Goal: Check status: Check status

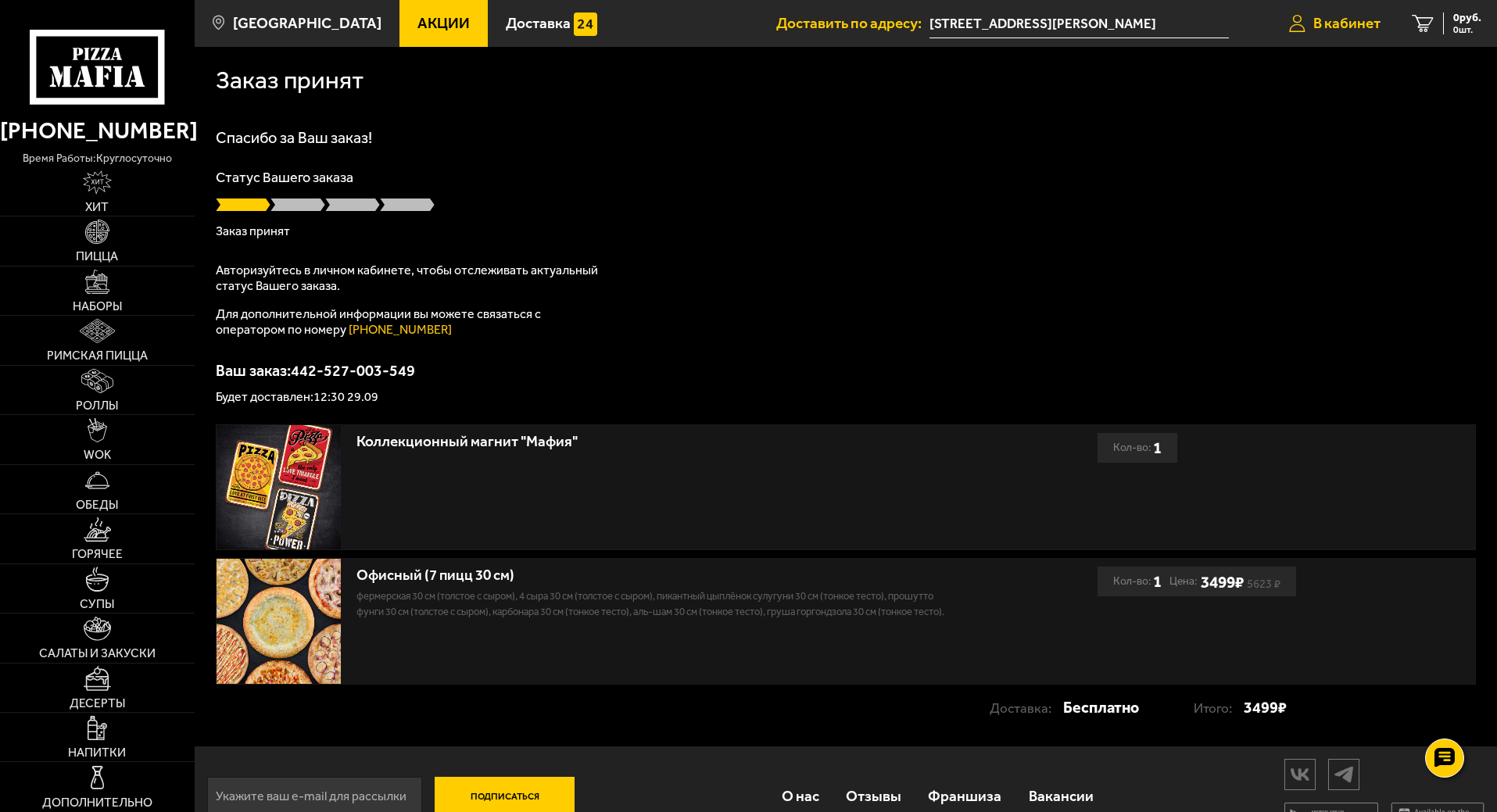
click at [1344, 23] on span "В кабинет" at bounding box center [1346, 23] width 67 height 15
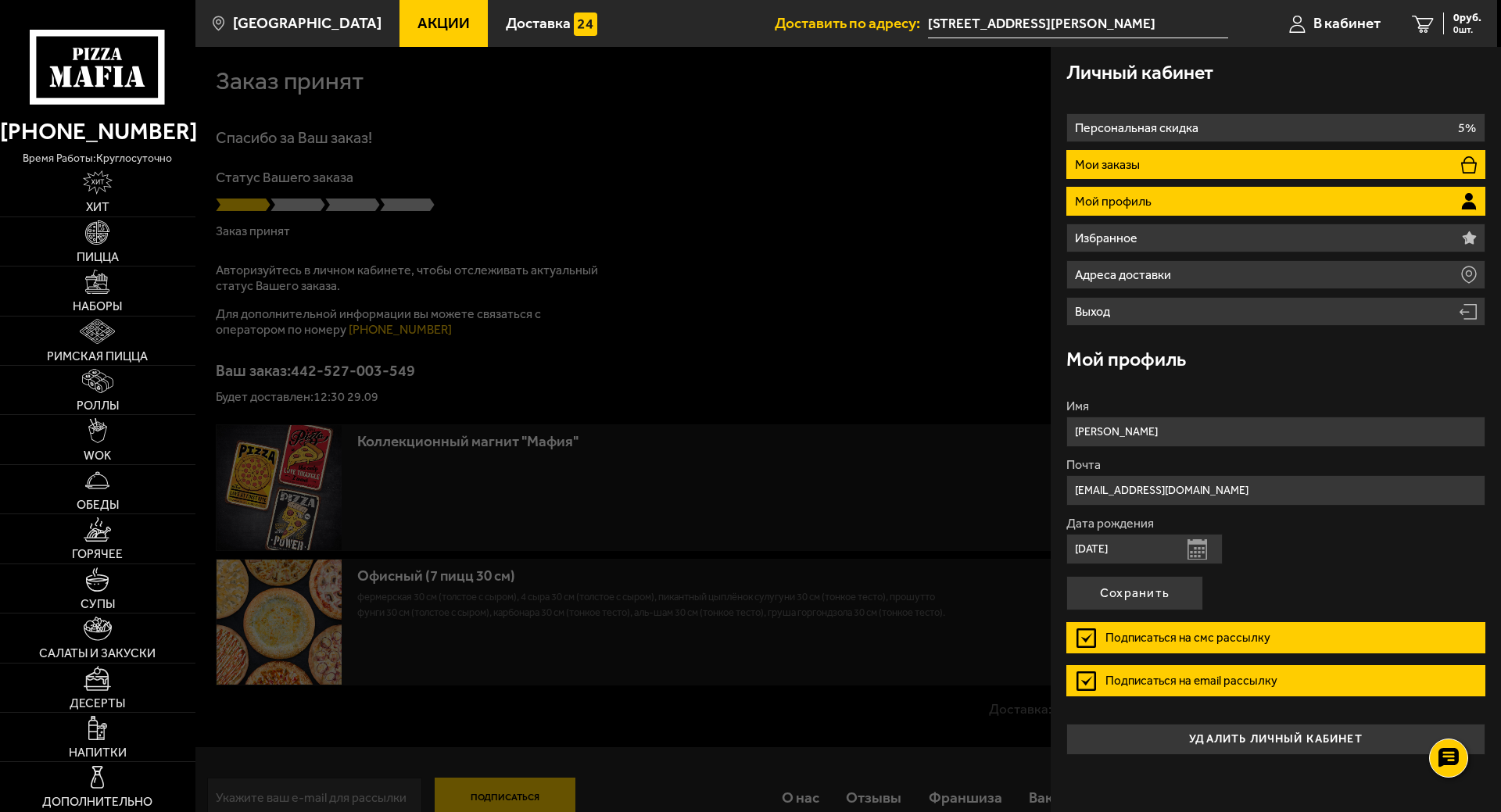
click at [1138, 162] on p "Мои заказы" at bounding box center [1109, 164] width 69 height 13
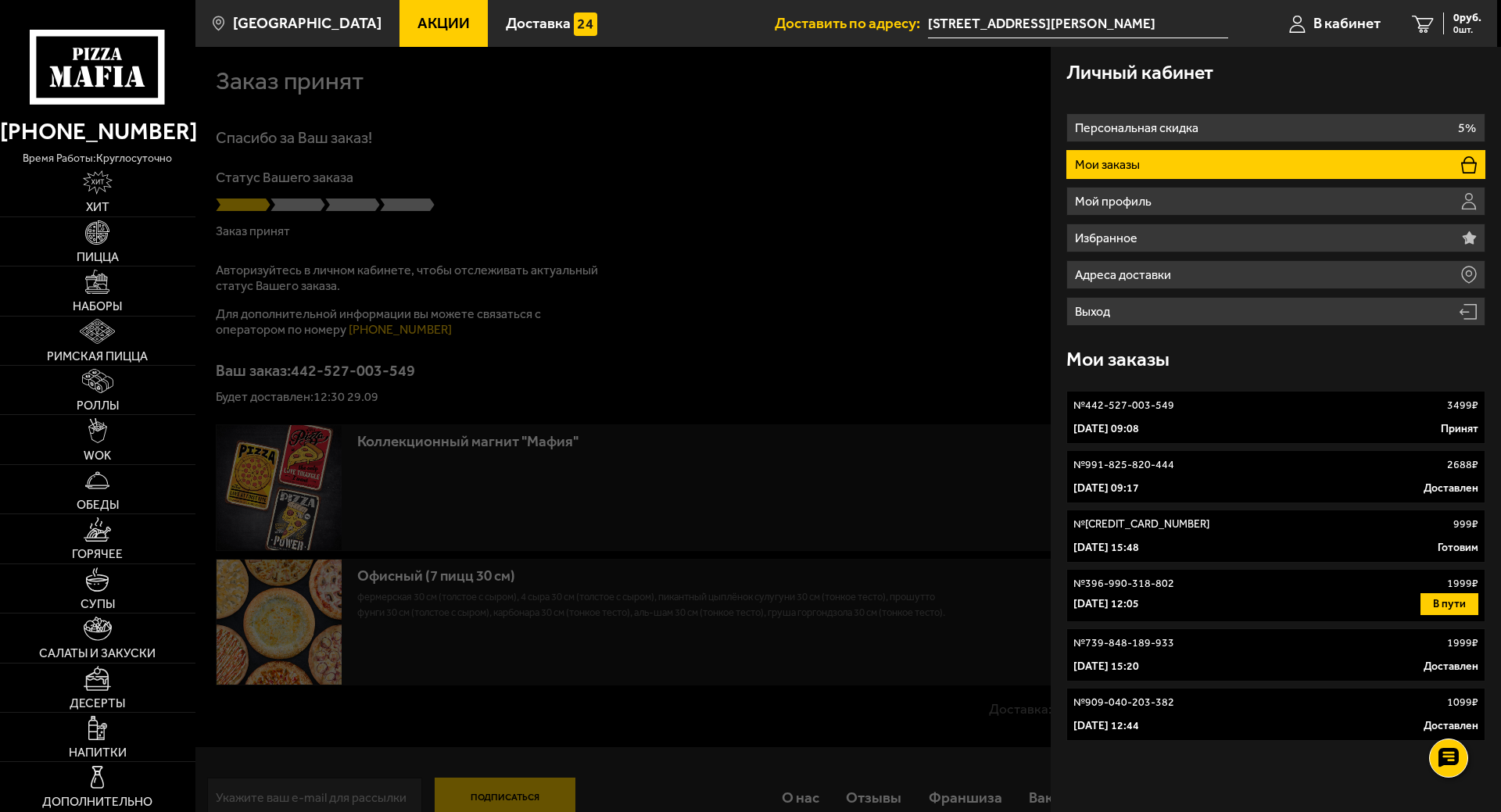
click at [1150, 418] on link "№ 442-527-003-549 3499 ₽ 29 сентября 2025 г. 09:08 Принят" at bounding box center [1276, 417] width 419 height 53
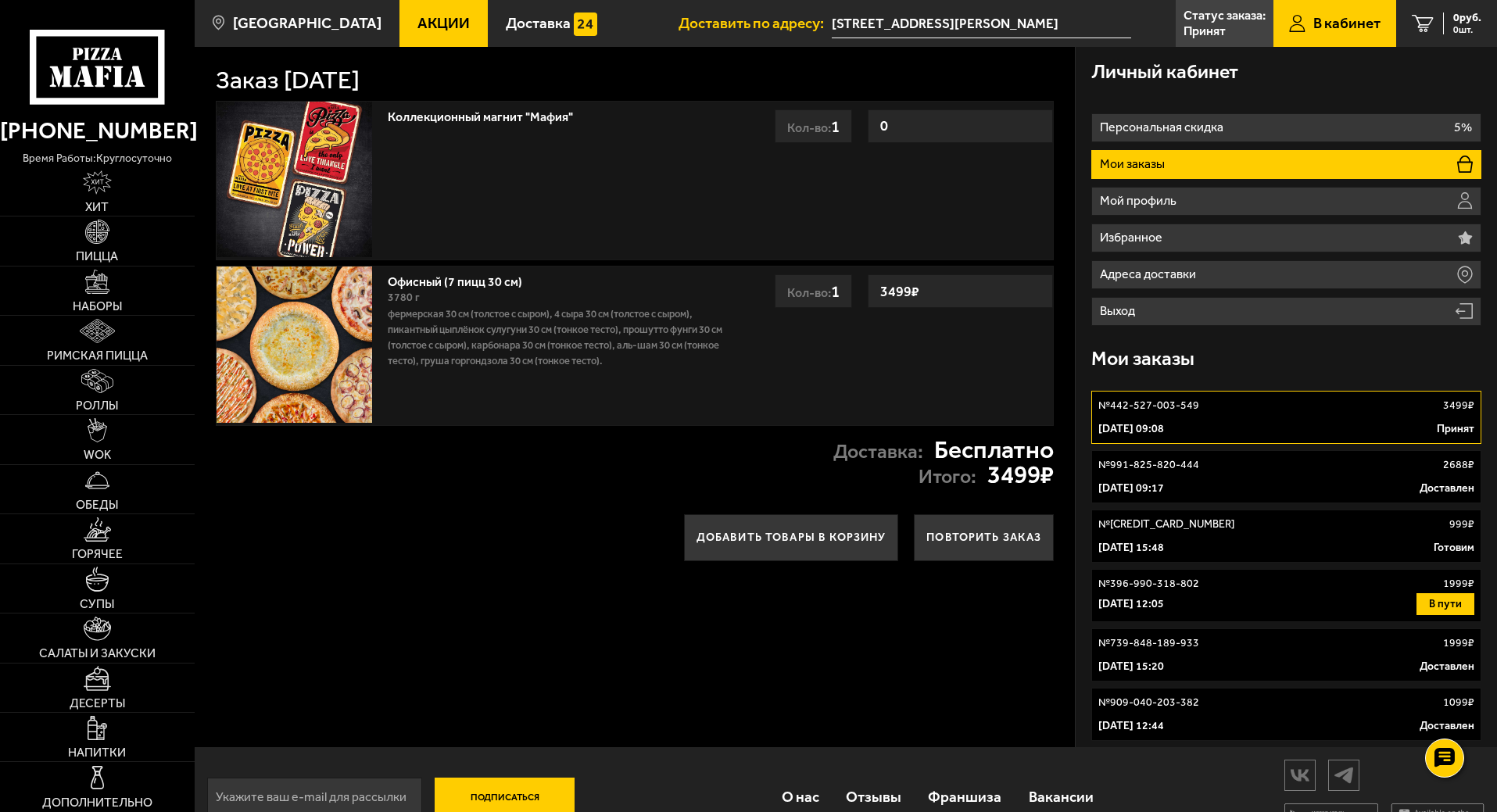
click at [1250, 406] on div "№ 442-527-003-549 3499 ₽" at bounding box center [1286, 406] width 376 height 16
click at [1199, 419] on link "№ 442-527-003-549 3499 ₽ 29 сентября 2025 г. 09:08 Принят" at bounding box center [1286, 417] width 390 height 53
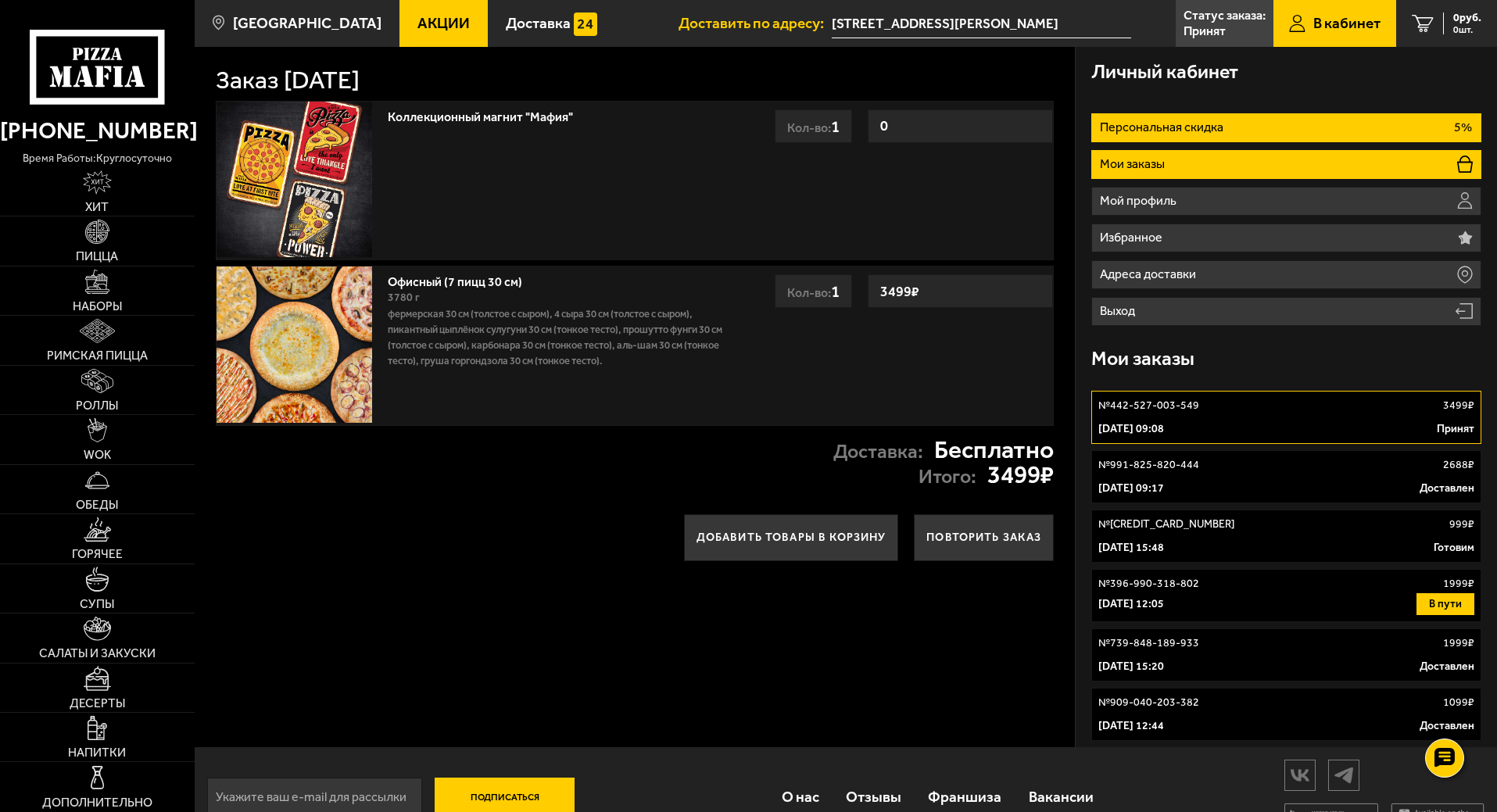
click at [1270, 131] on li "Персональная скидка 5%" at bounding box center [1286, 127] width 390 height 29
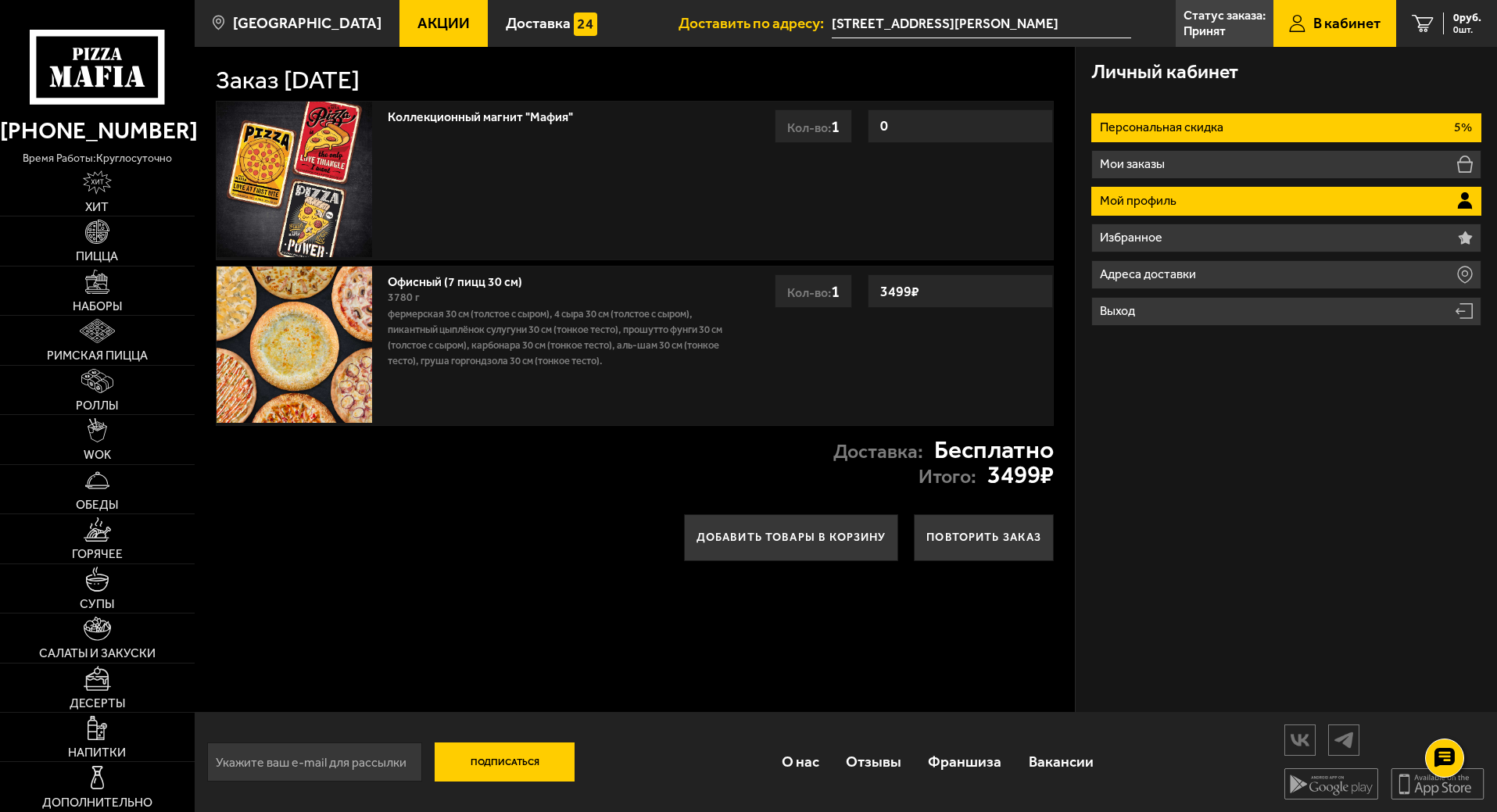
click at [1216, 196] on li "Мой профиль" at bounding box center [1286, 201] width 390 height 29
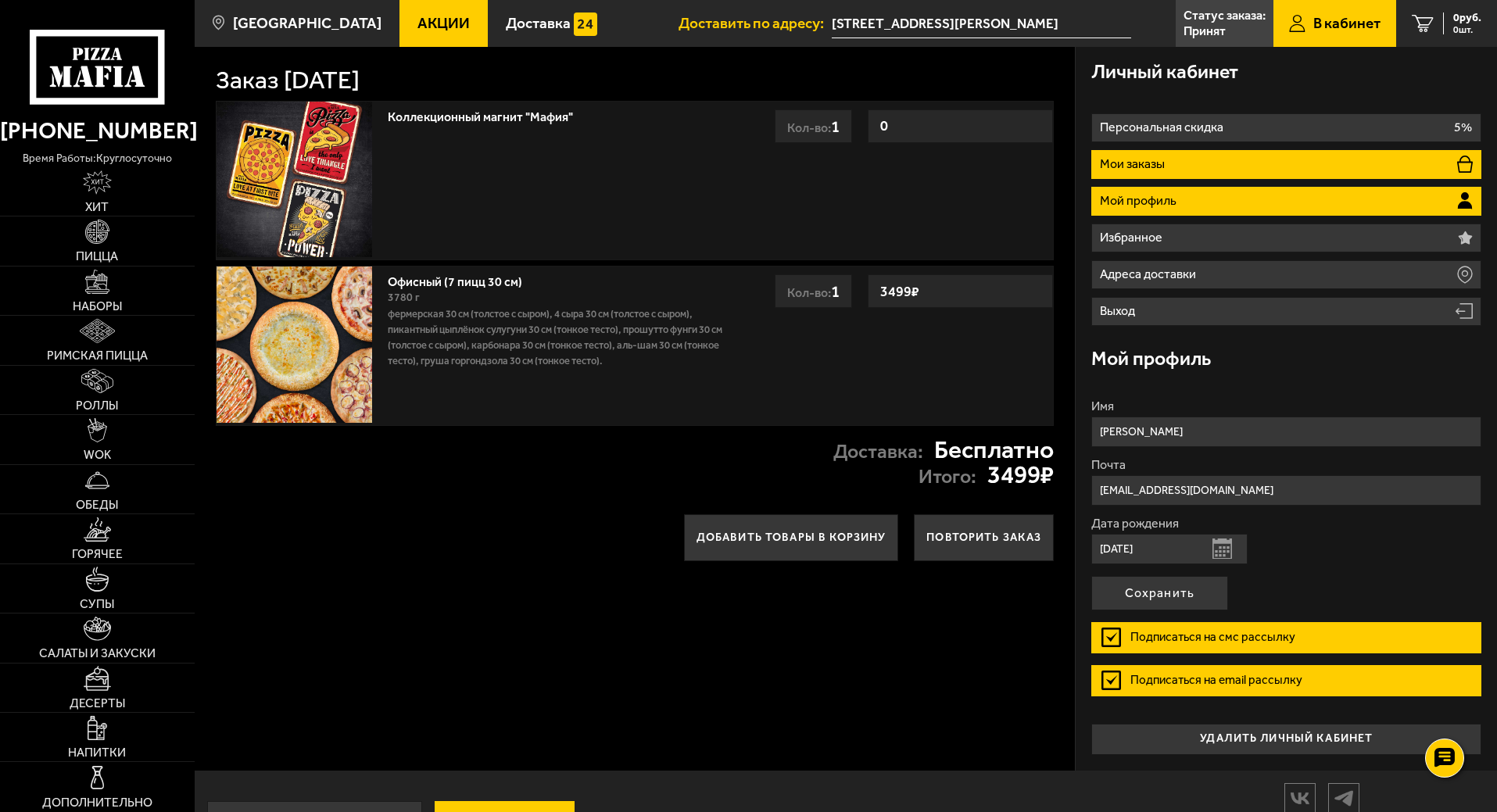
click at [1191, 163] on li "Мои заказы" at bounding box center [1286, 163] width 390 height 29
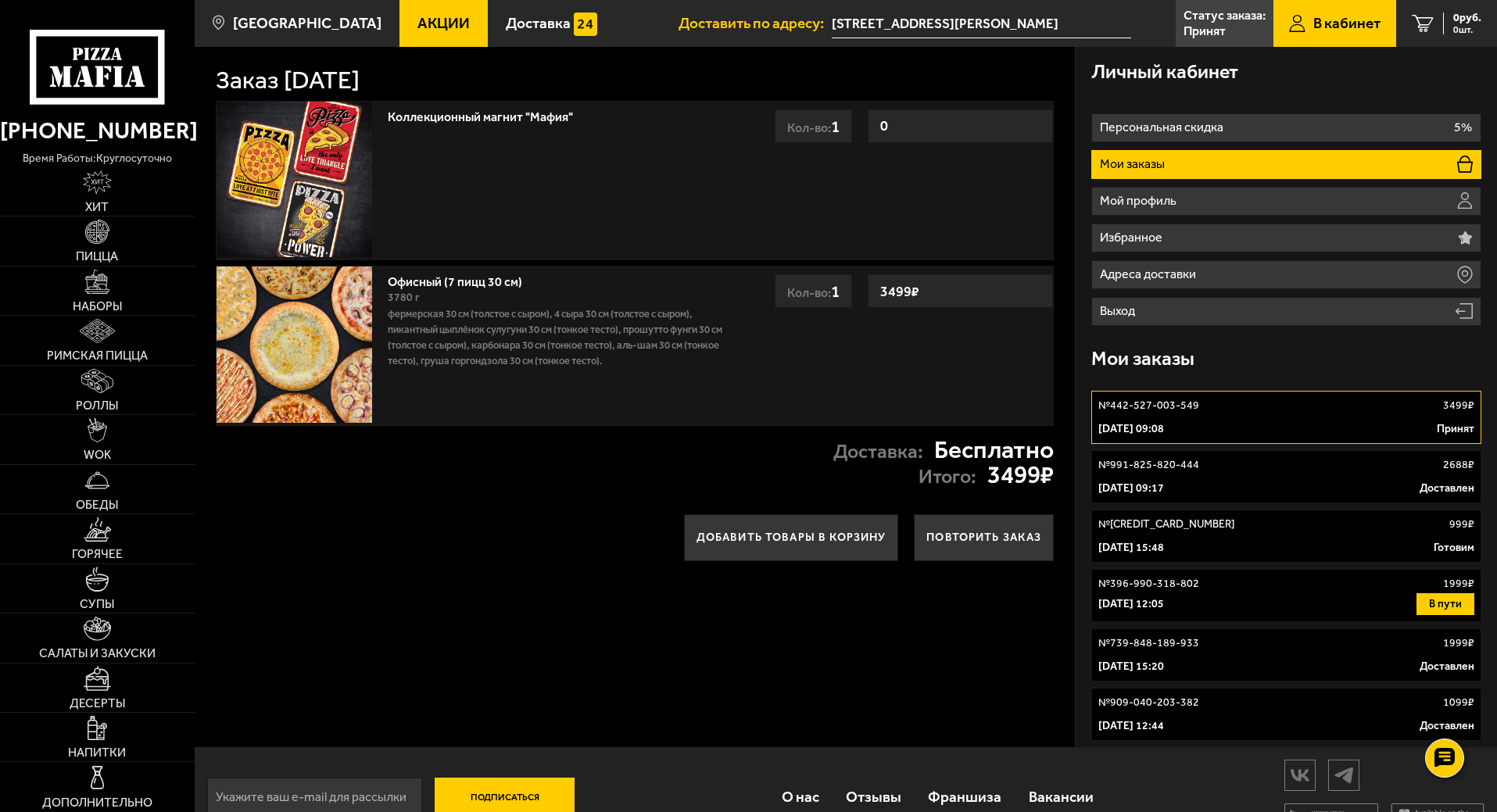
click at [1235, 475] on link "№ 991-825-820-444 2688 ₽ 27 сентября 2024 г. 09:17 Доставлен" at bounding box center [1286, 476] width 390 height 53
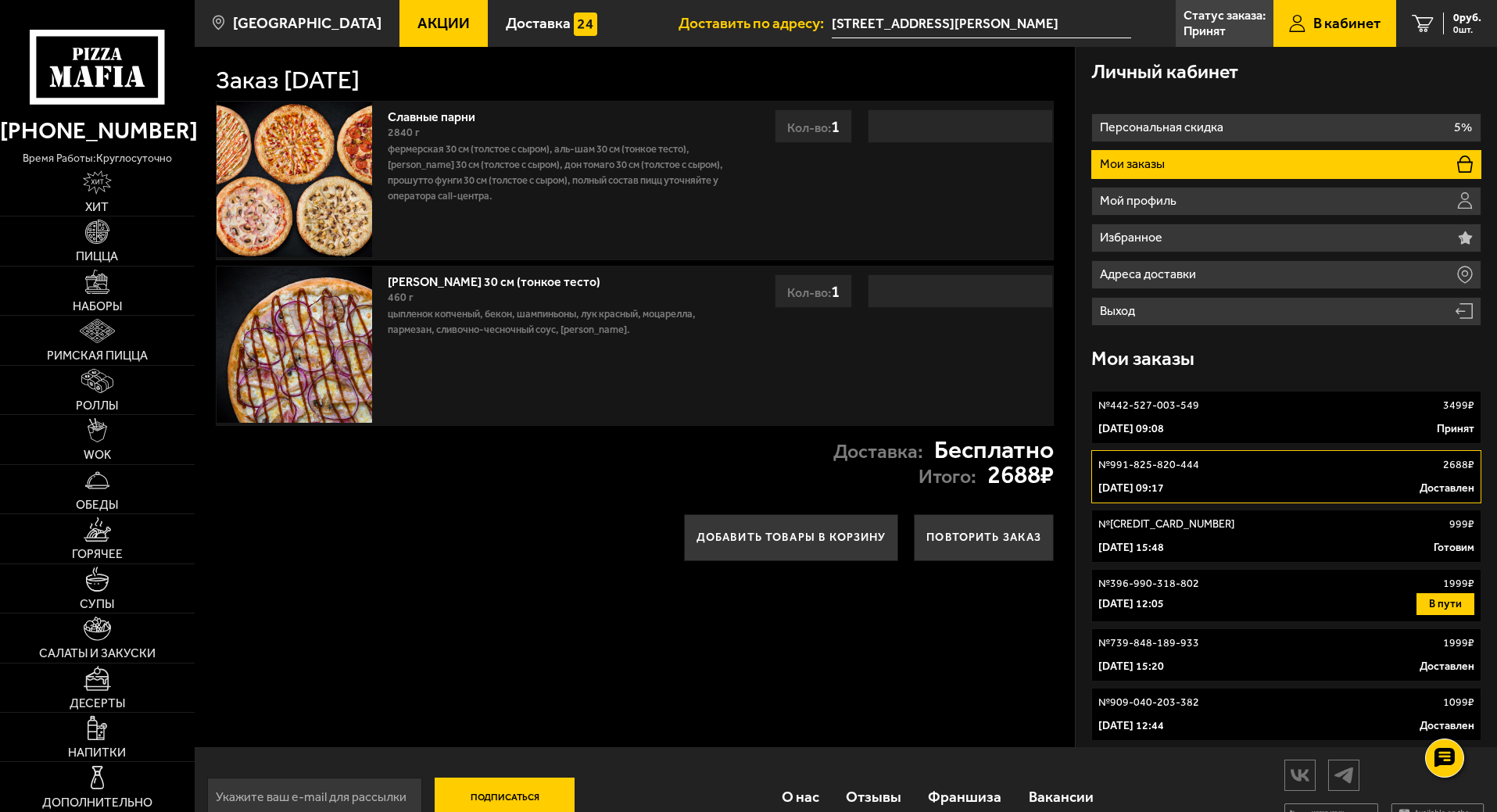
click at [1229, 421] on div "29 сентября 2025 г. 09:08 Принят" at bounding box center [1286, 429] width 376 height 16
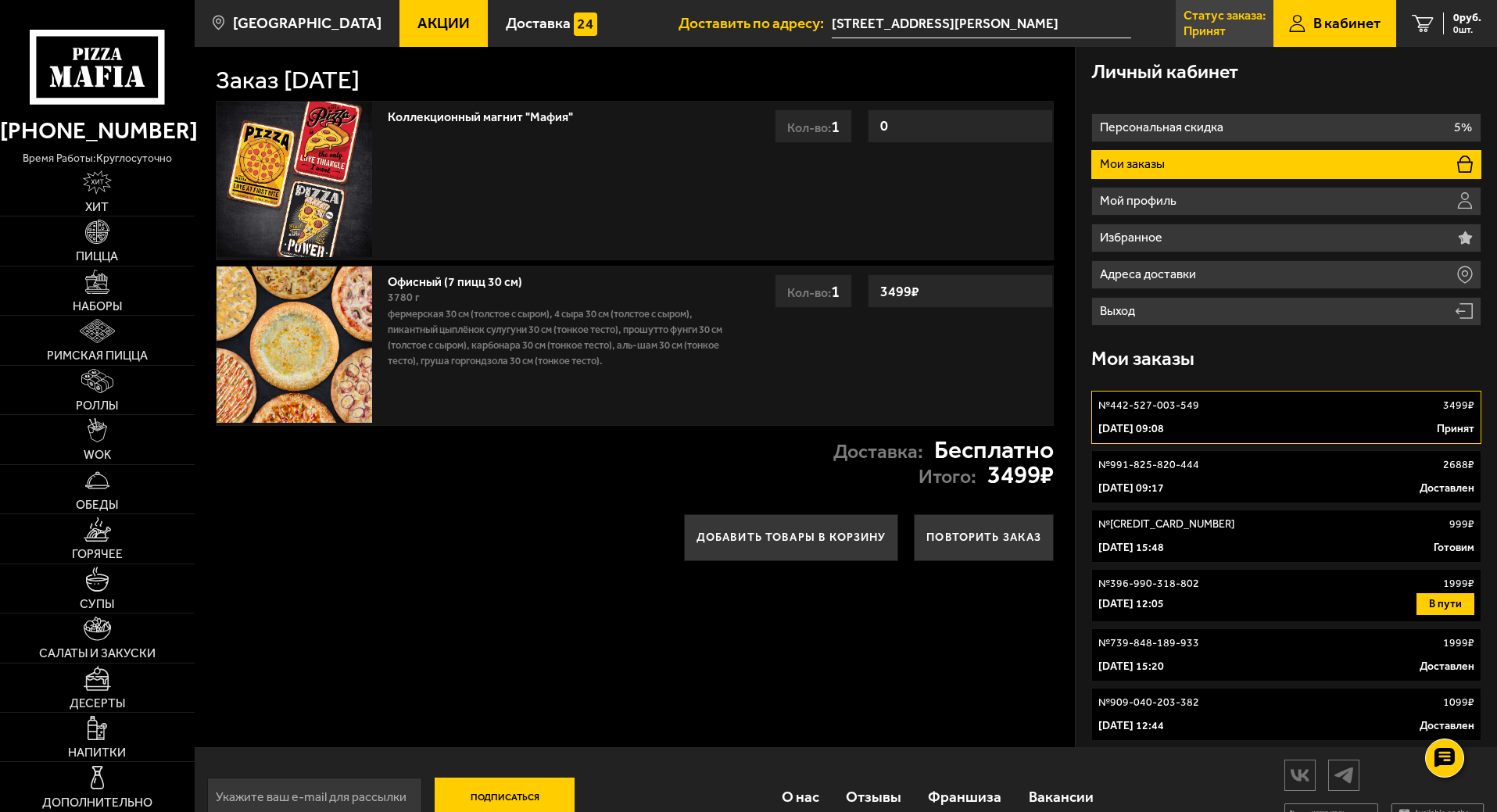
click at [1205, 25] on p "Принят" at bounding box center [1204, 31] width 42 height 13
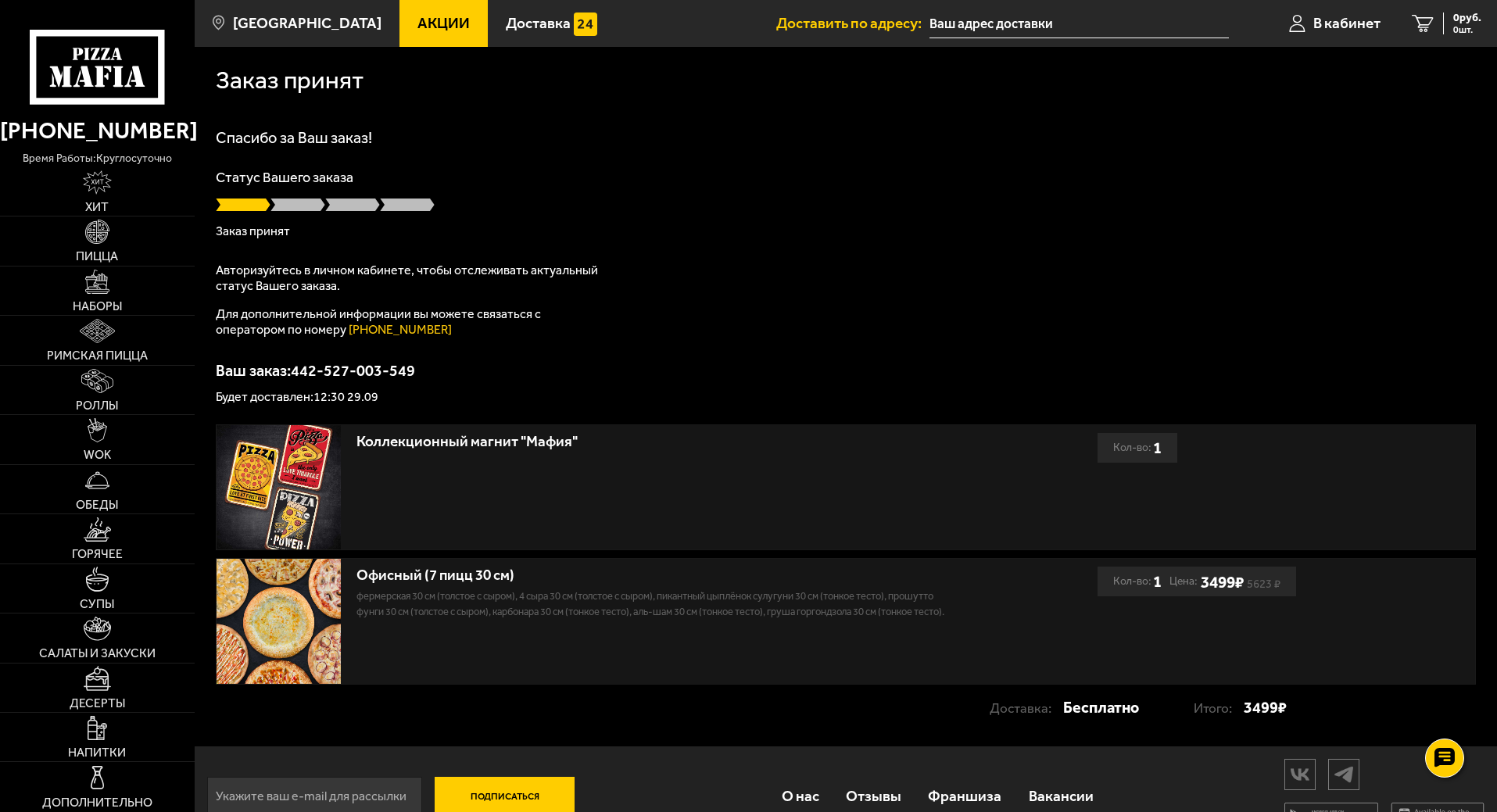
type input "[STREET_ADDRESS][PERSON_NAME]"
click at [283, 207] on span at bounding box center [298, 205] width 55 height 16
click at [1331, 25] on span "В кабинет" at bounding box center [1346, 23] width 67 height 15
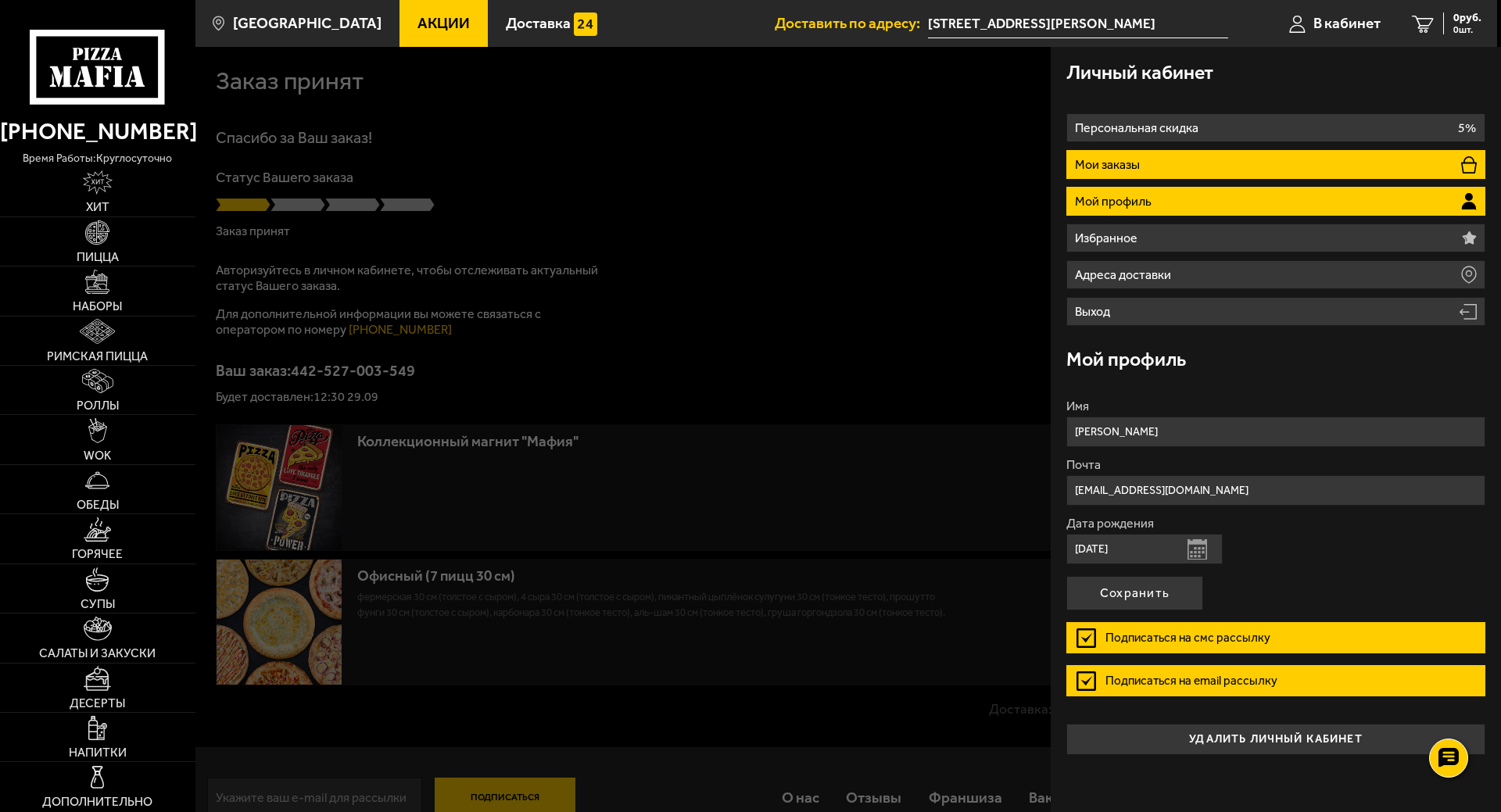
click at [1182, 165] on li "Мои заказы" at bounding box center [1276, 163] width 419 height 29
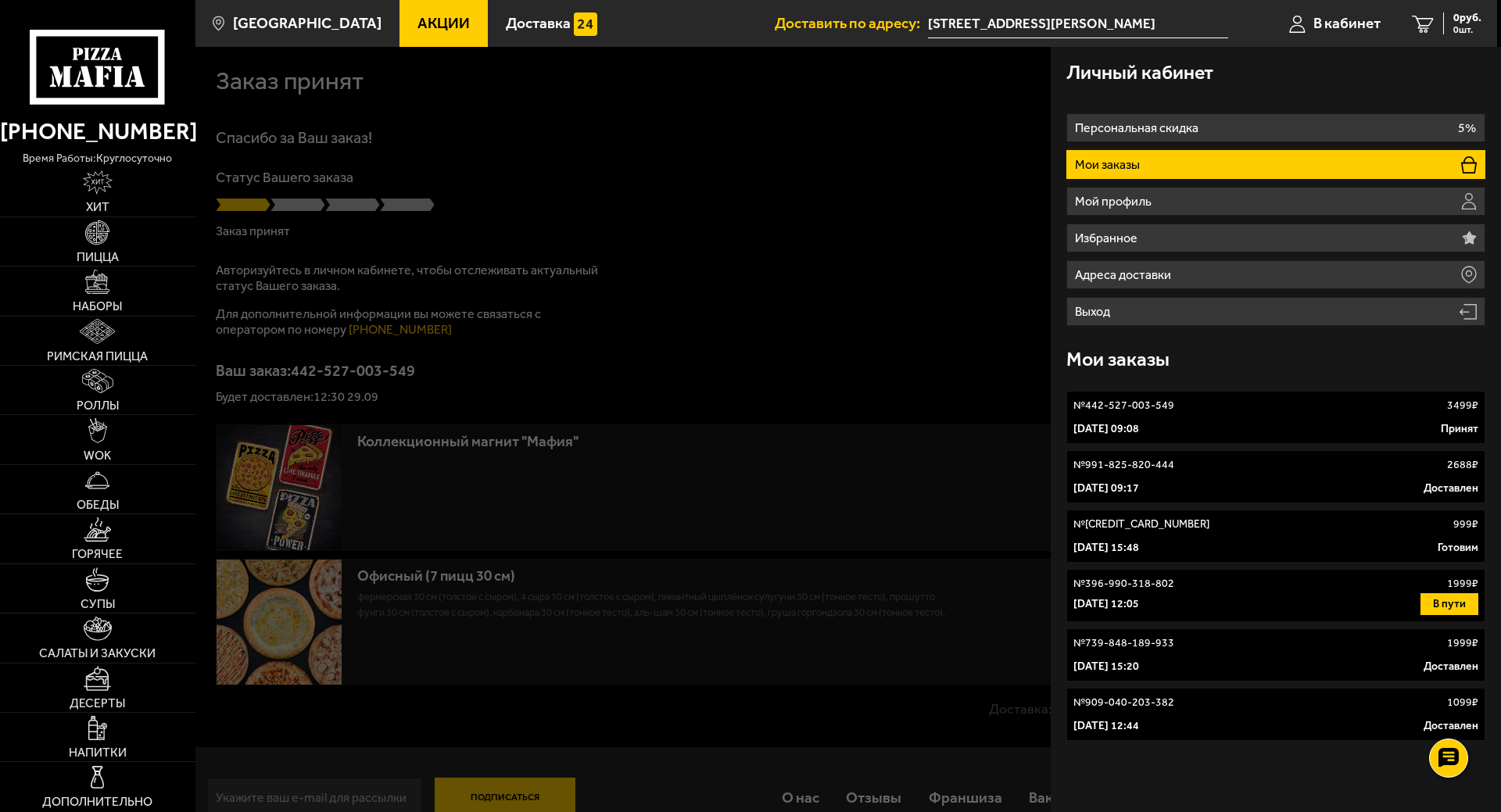
click at [1317, 416] on link "№ 442-527-003-549 3499 ₽ 29 сентября 2025 г. 09:08 Принят" at bounding box center [1276, 417] width 419 height 53
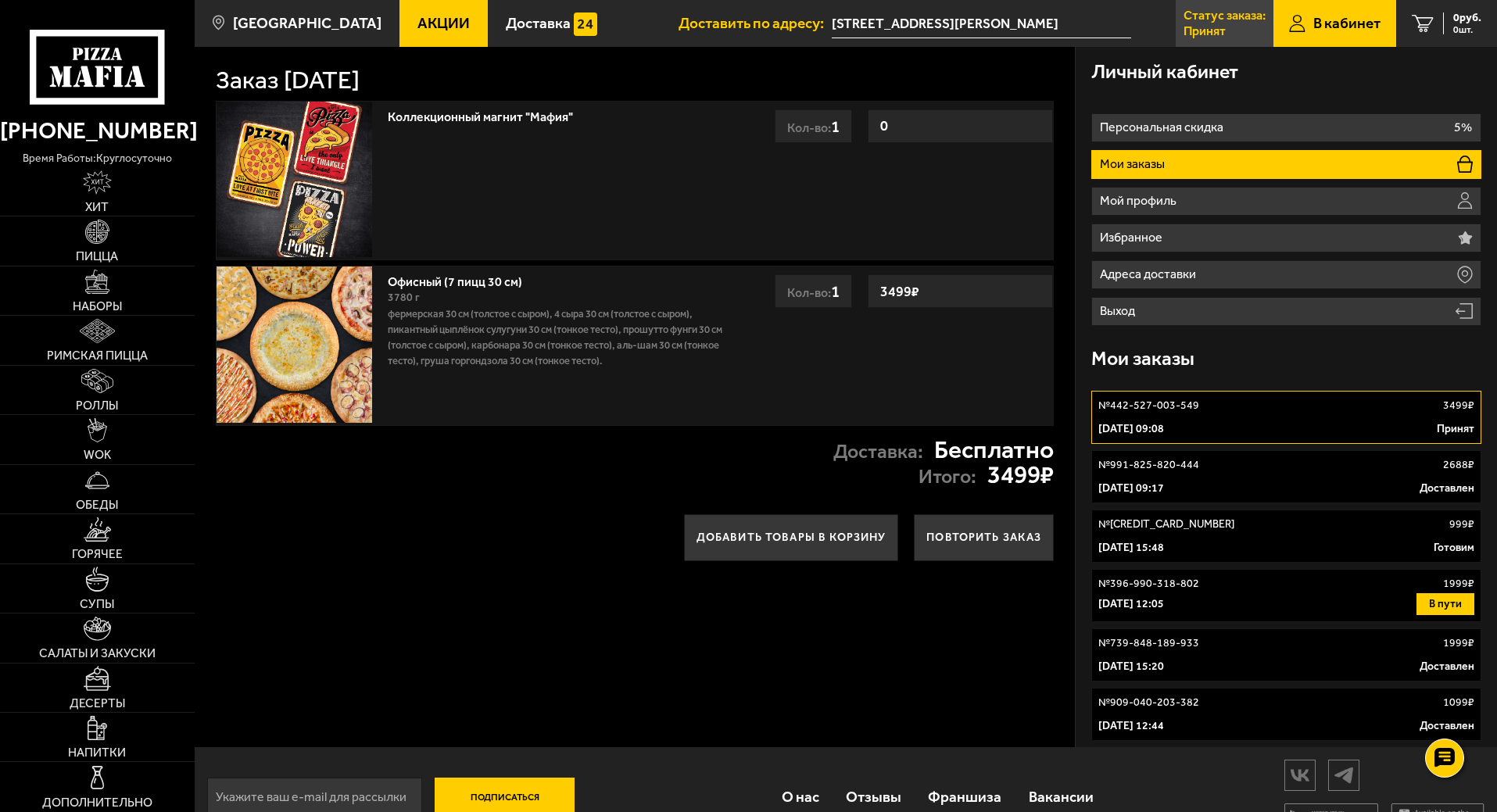
click at [1231, 24] on link "Статус заказа: Принят" at bounding box center [1223, 24] width 97 height 47
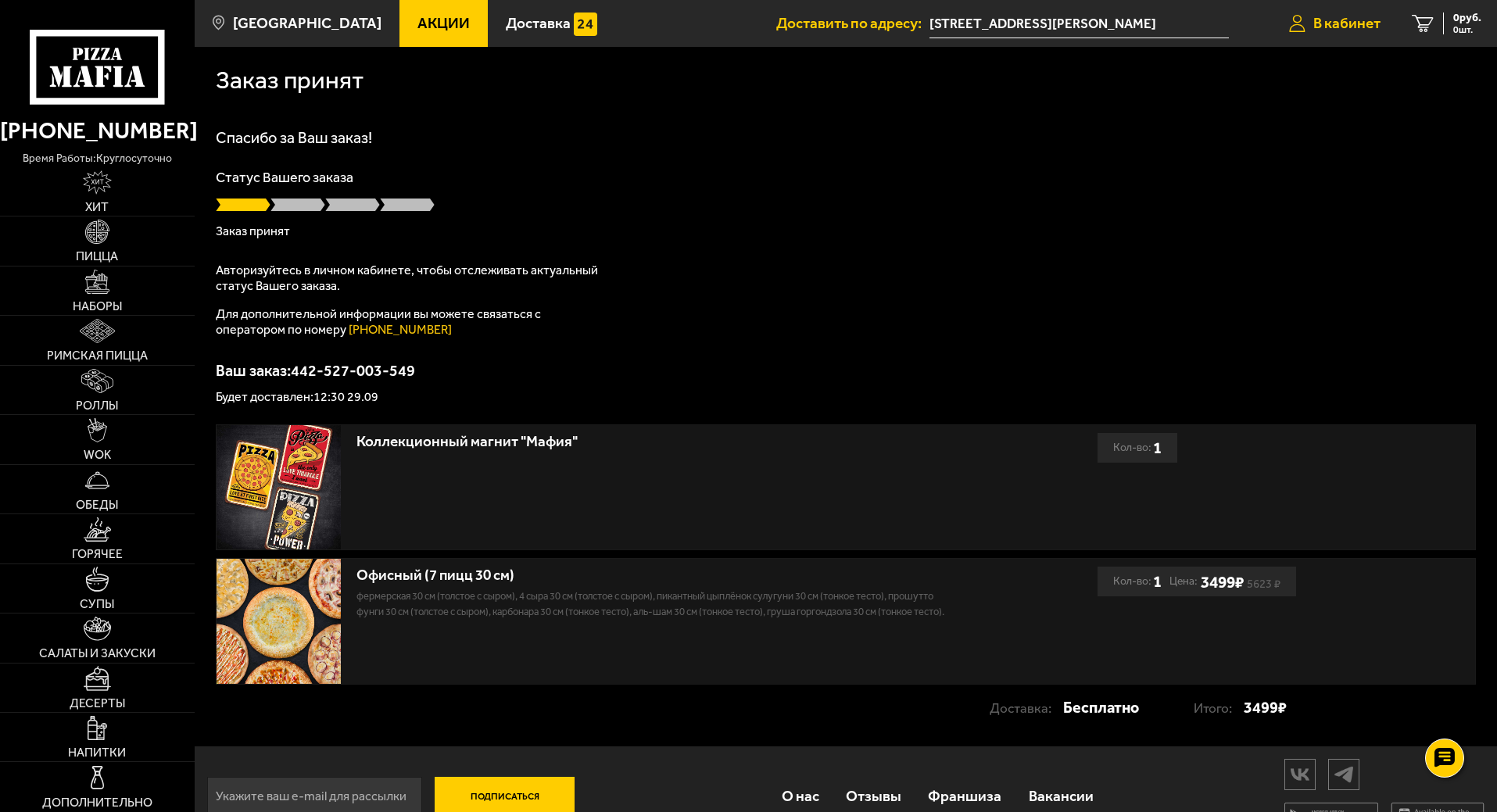
click at [1353, 22] on span "В кабинет" at bounding box center [1346, 23] width 67 height 15
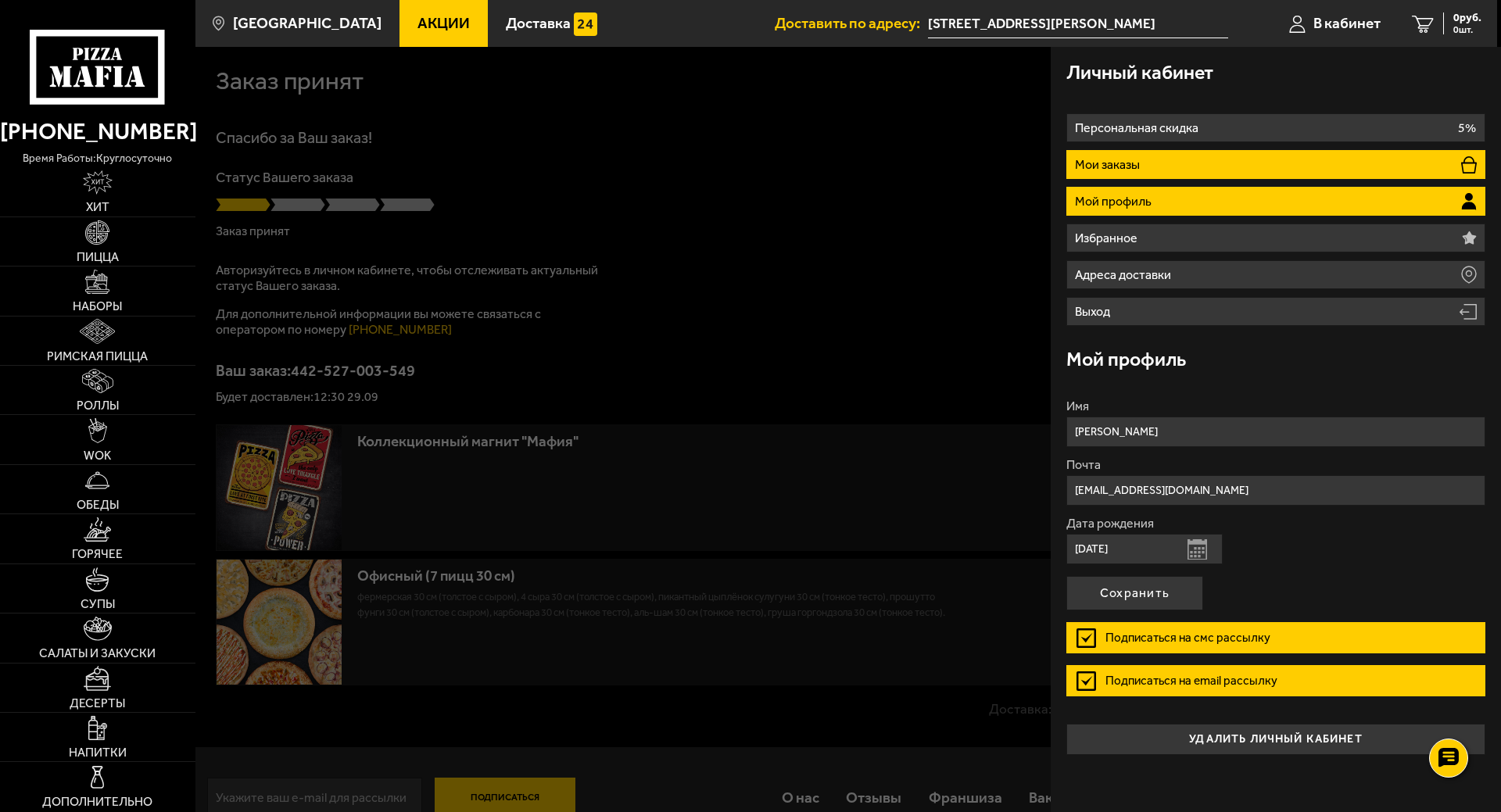
click at [1162, 158] on li "Мои заказы" at bounding box center [1276, 163] width 419 height 29
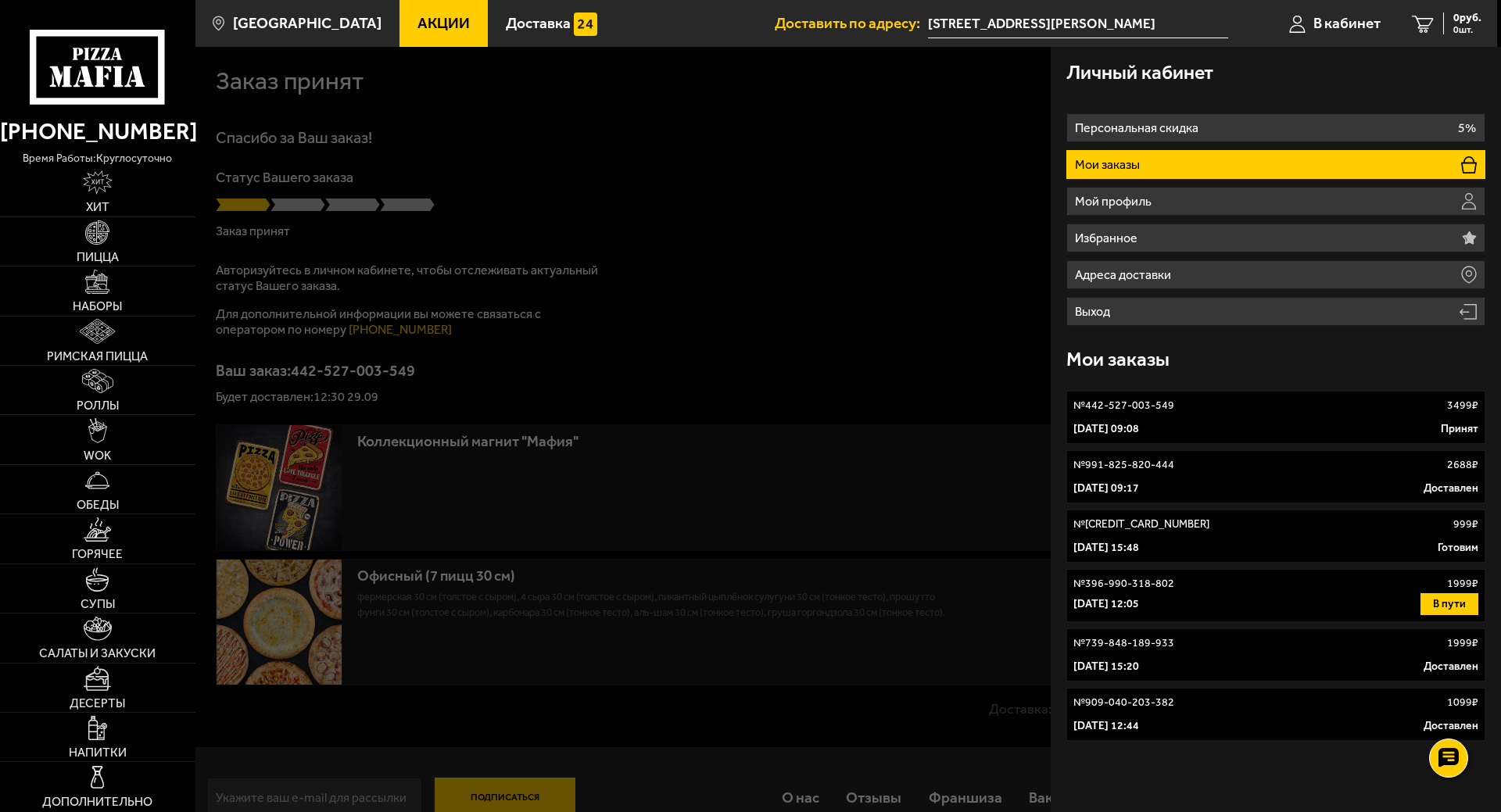
drag, startPoint x: 1162, startPoint y: 158, endPoint x: 1500, endPoint y: 281, distance: 359.7
click at [1258, 214] on ul "Персональная скидка 5% Мои заказы Мой профиль Избранное Адреса доставки Выход" at bounding box center [1276, 219] width 419 height 213
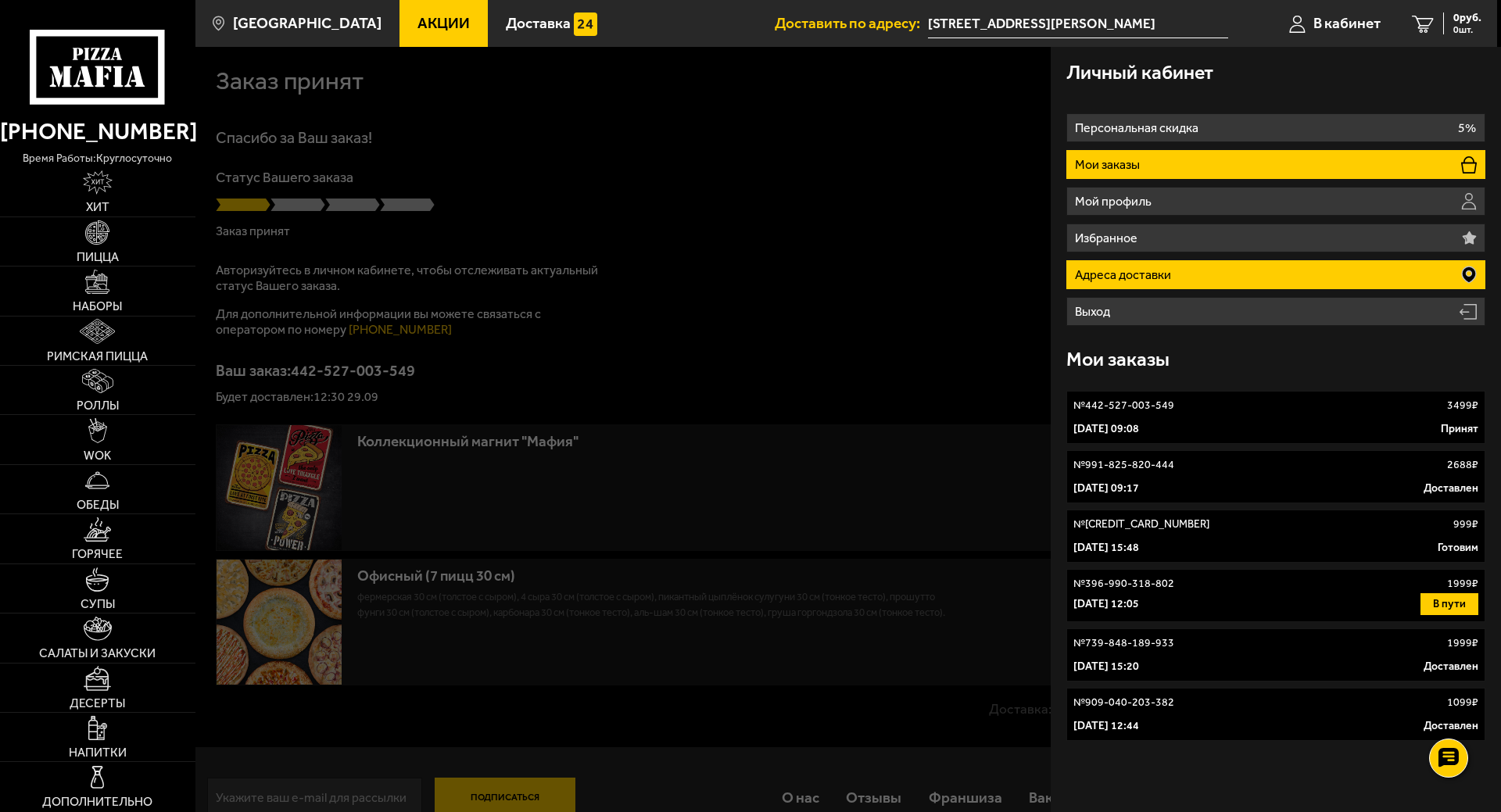
click at [1391, 276] on li "Адреса доставки" at bounding box center [1276, 274] width 419 height 29
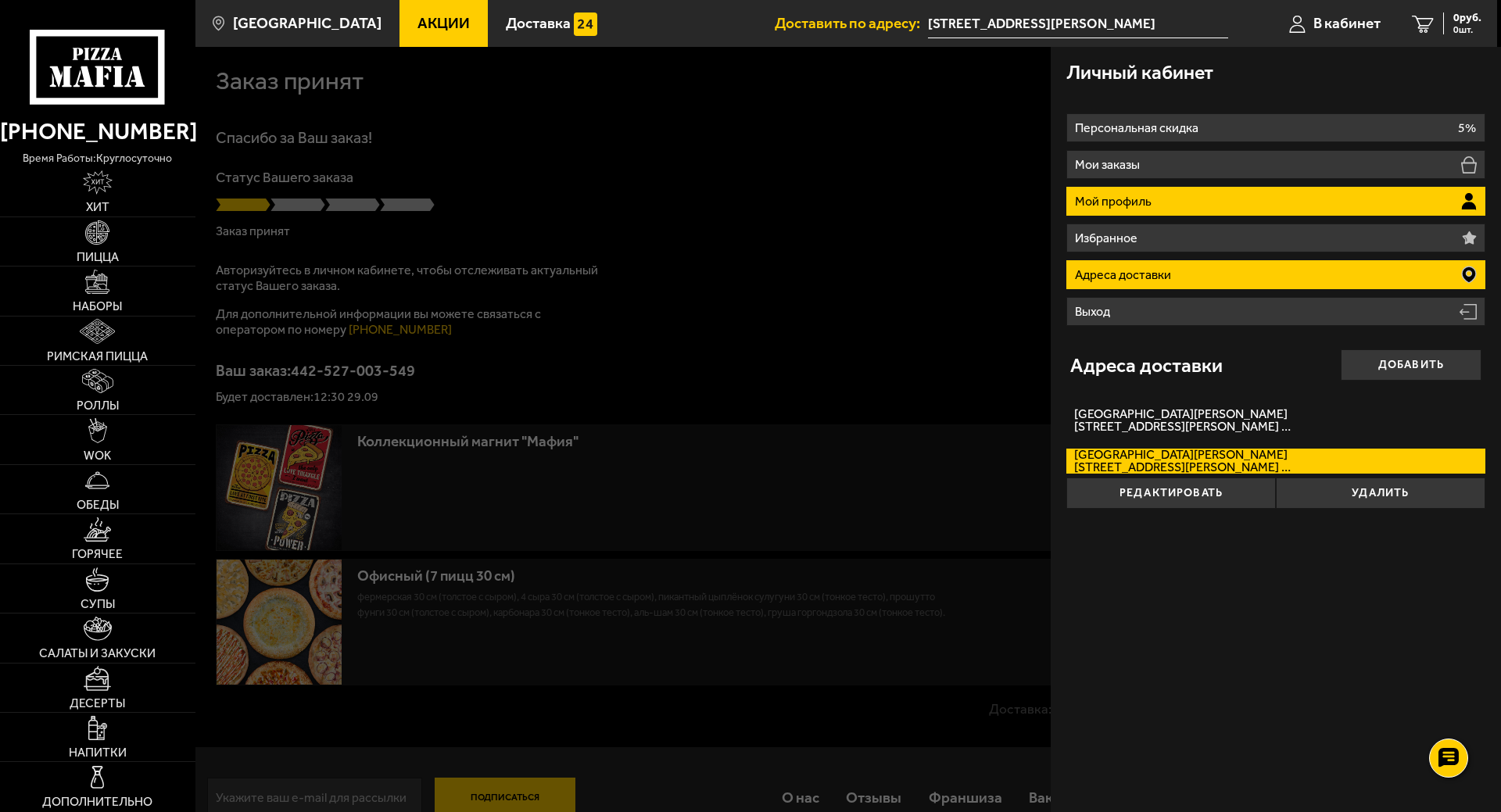
click at [1187, 191] on li "Мой профиль" at bounding box center [1276, 201] width 419 height 29
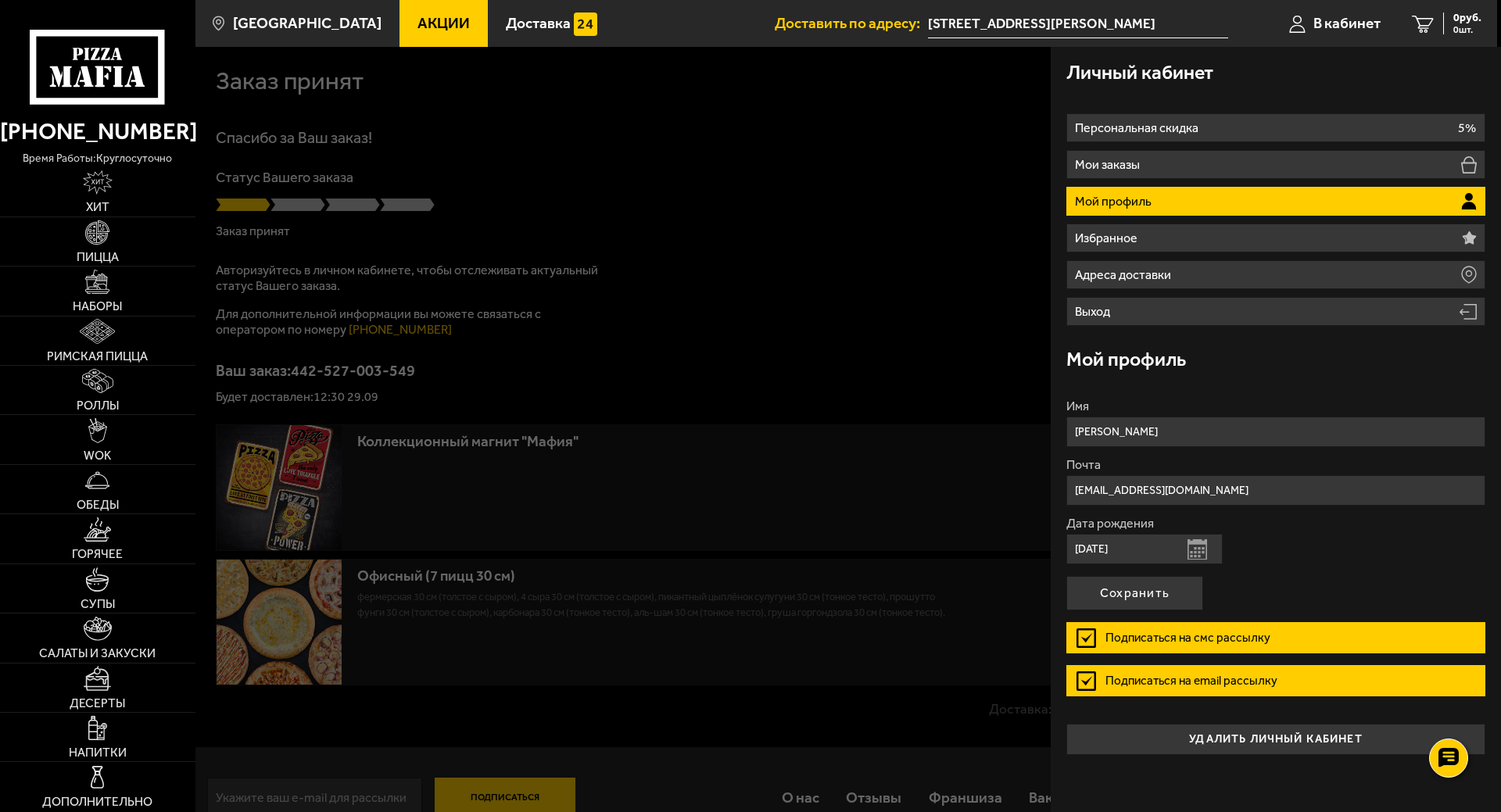
click at [648, 127] on div at bounding box center [946, 453] width 1501 height 812
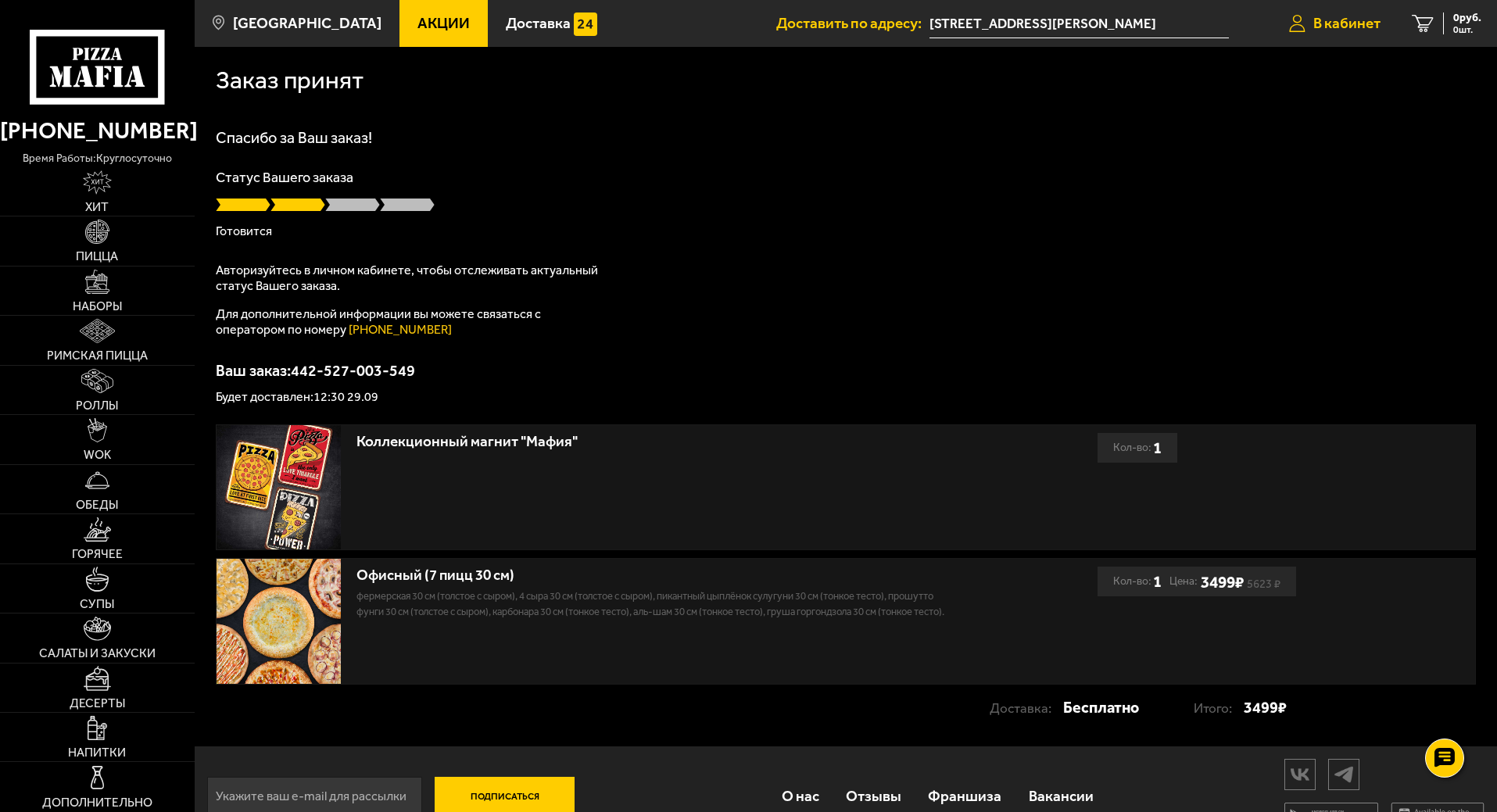
click at [1345, 26] on span "В кабинет" at bounding box center [1346, 23] width 67 height 15
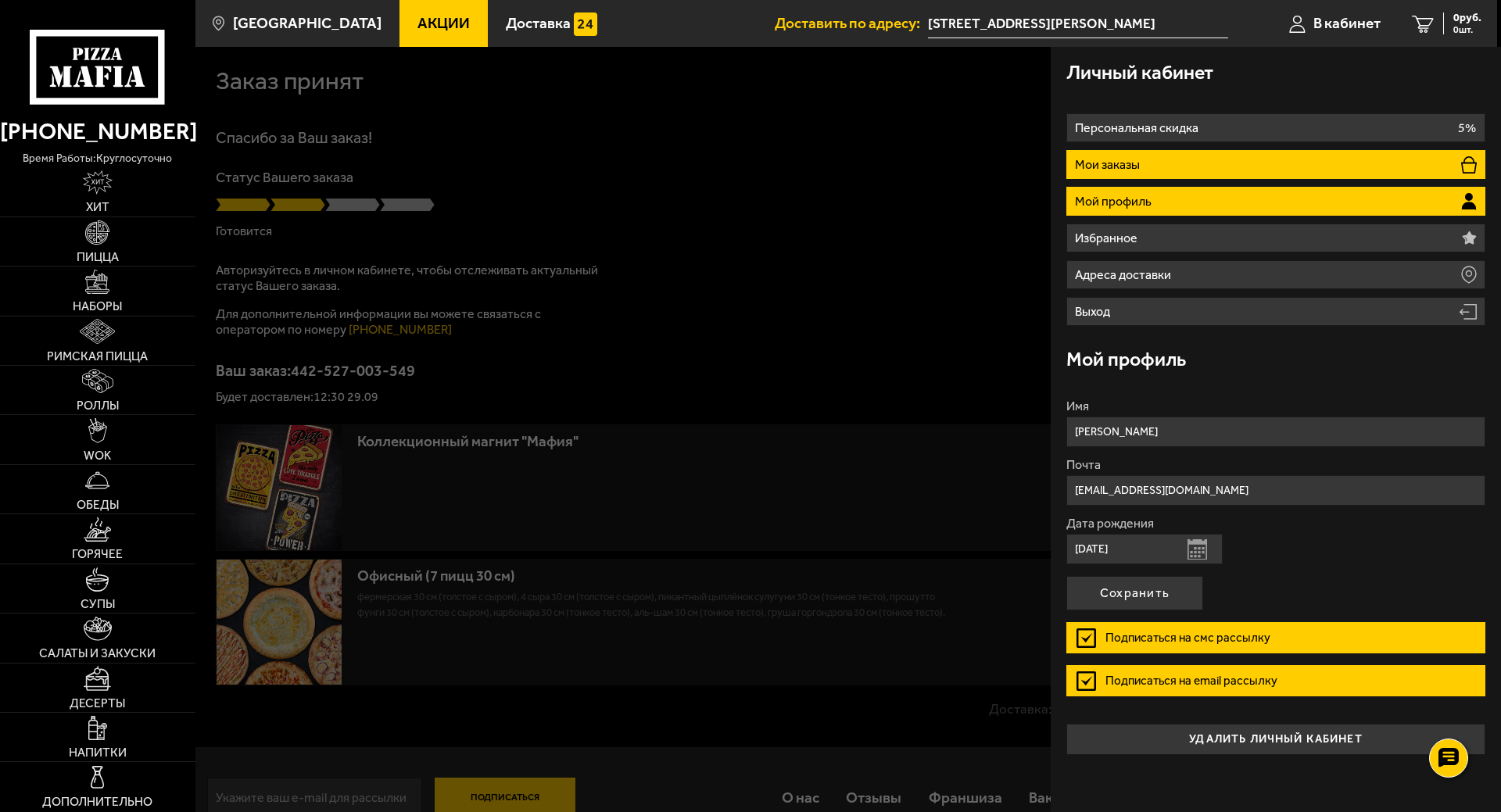
click at [1197, 159] on li "Мои заказы" at bounding box center [1276, 163] width 419 height 29
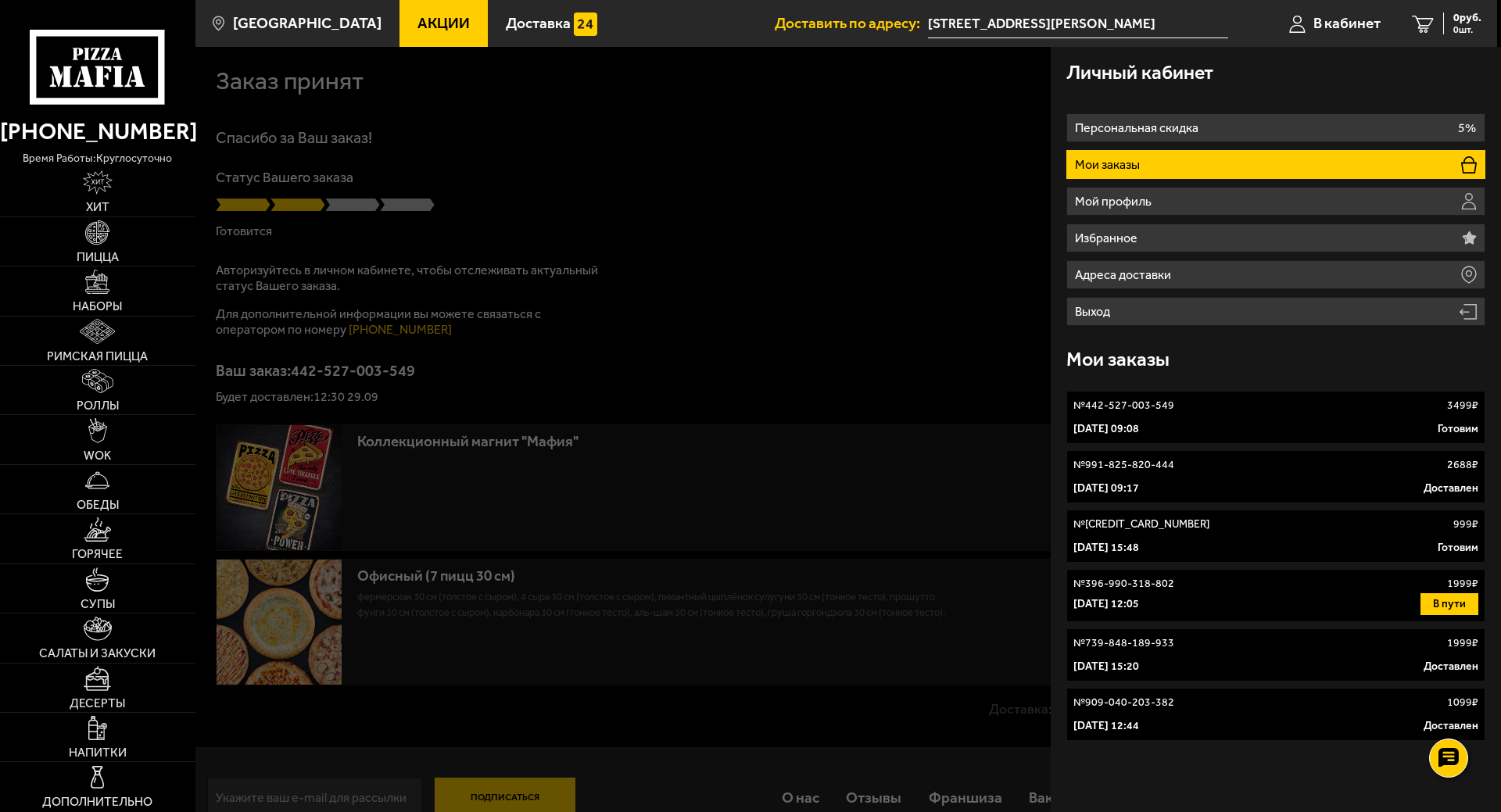
click at [1296, 534] on link "№ 567-145-531-586 999 ₽ [DATE] 15:48 Готовим" at bounding box center [1276, 536] width 419 height 53
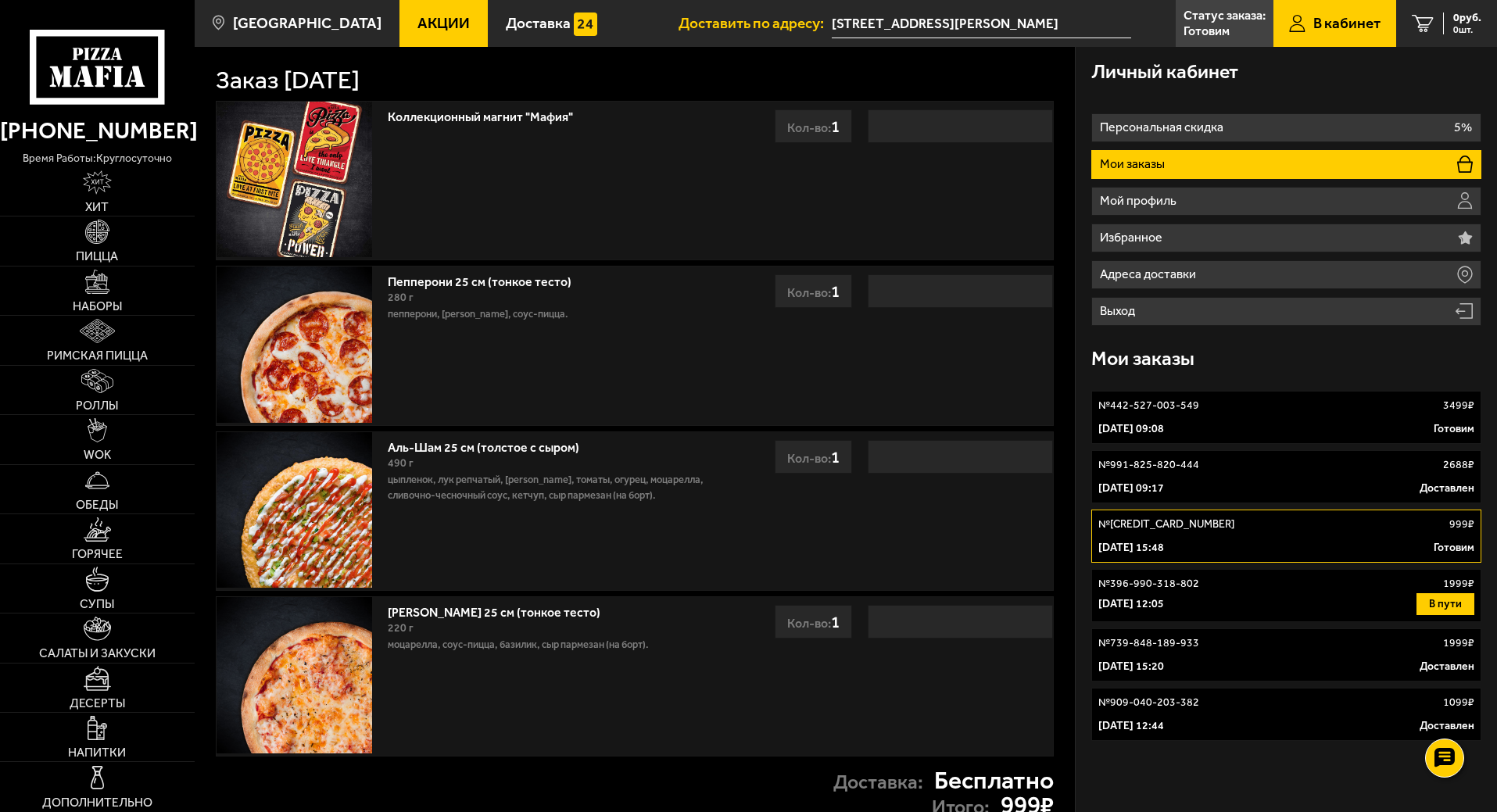
click at [1311, 413] on link "№ 442-527-003-549 3499 ₽ 29 сентября 2025 г. 09:08 Готовим" at bounding box center [1286, 417] width 390 height 53
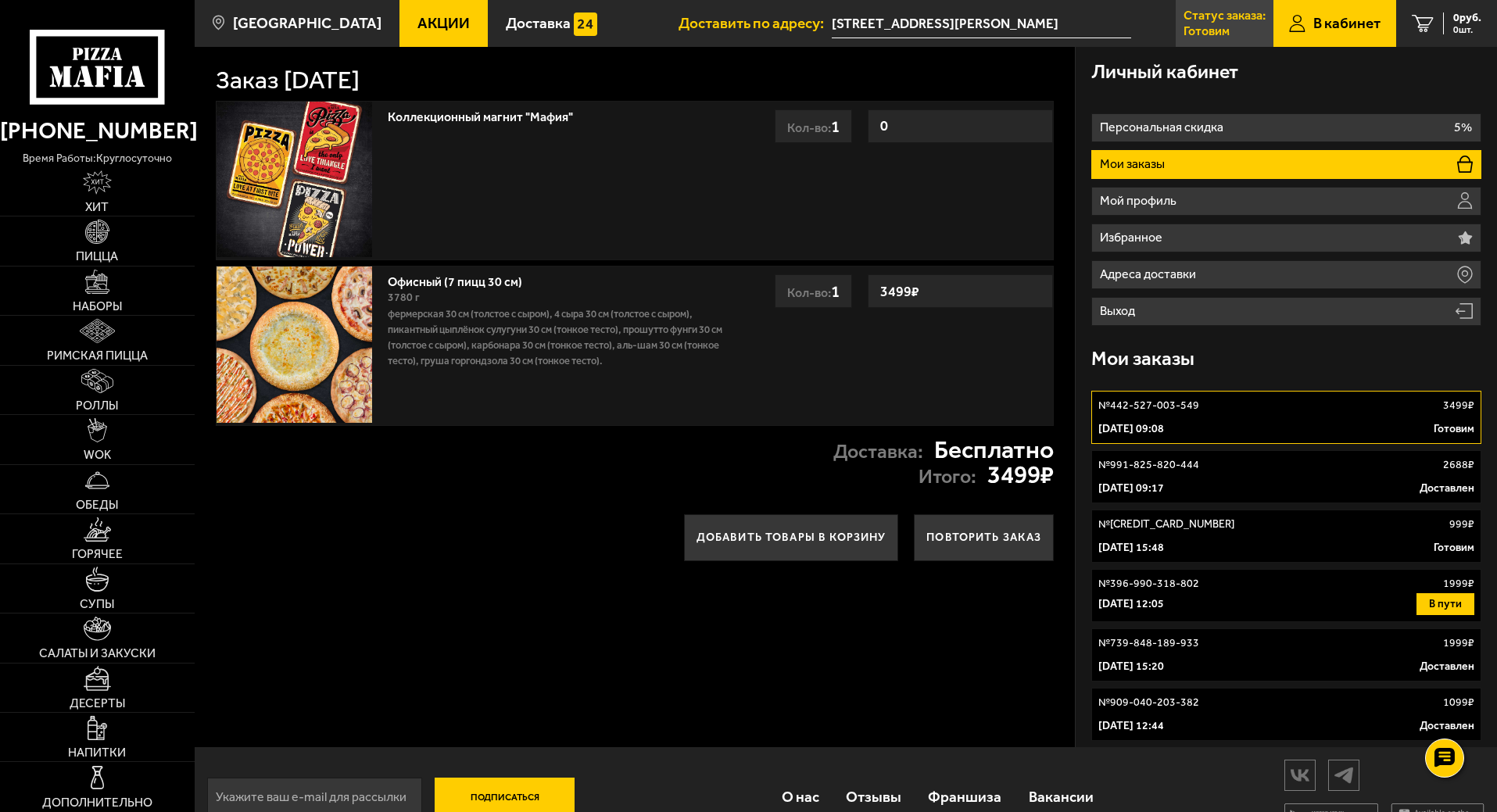
click at [1214, 28] on p "Готовим" at bounding box center [1206, 31] width 46 height 13
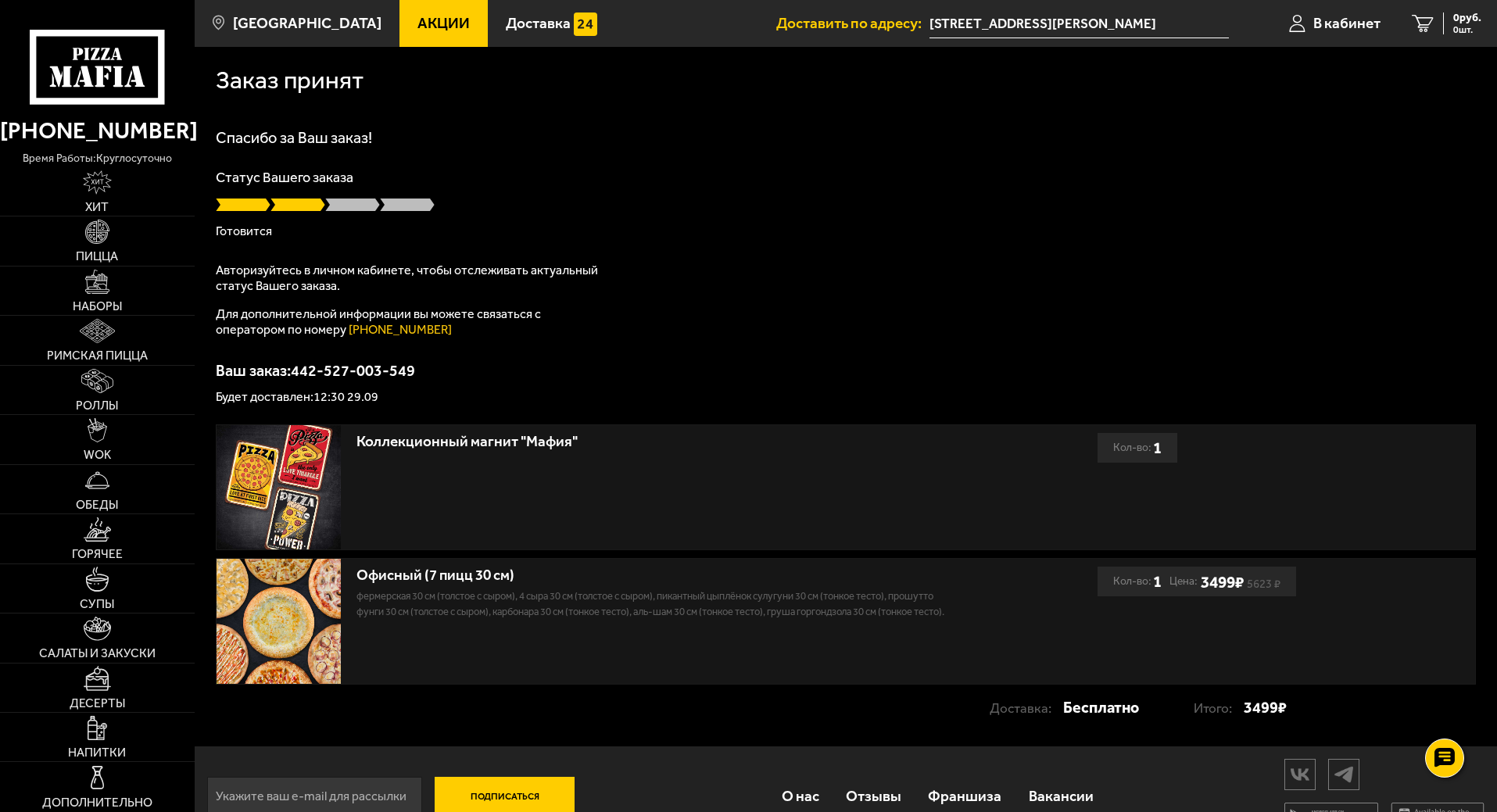
scroll to position [36, 0]
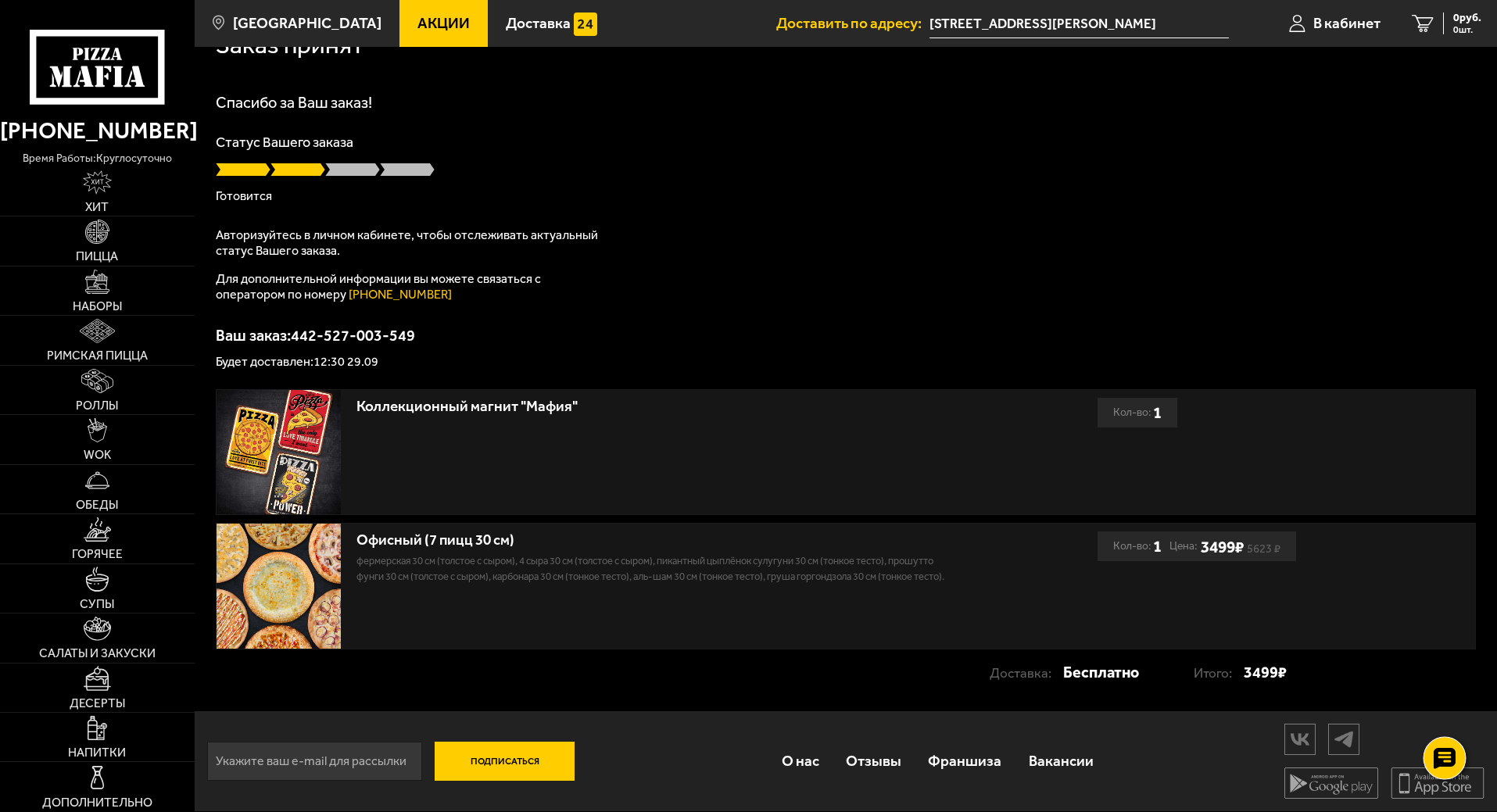
click at [1449, 765] on use at bounding box center [1444, 758] width 23 height 22
click at [1447, 757] on use at bounding box center [1444, 758] width 15 height 15
click at [794, 216] on div "Спасибо за Ваш заказ! Статус Вашего заказа Готовится Авторизуйтесь в личном каб…" at bounding box center [845, 231] width 1260 height 274
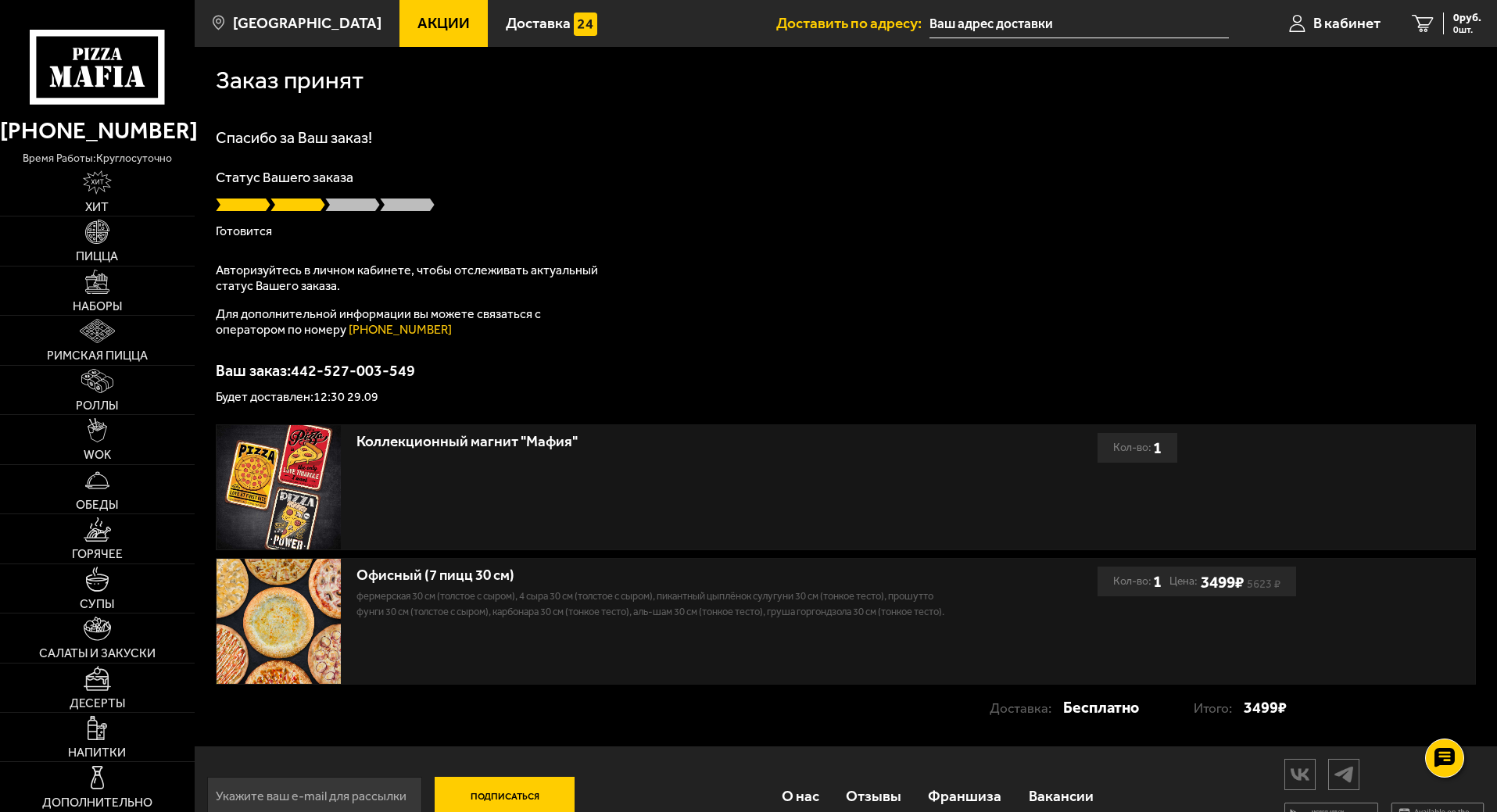
type input "[STREET_ADDRESS][PERSON_NAME]"
click at [1451, 761] on icon at bounding box center [1444, 758] width 23 height 22
click at [1448, 715] on icon at bounding box center [1444, 711] width 23 height 22
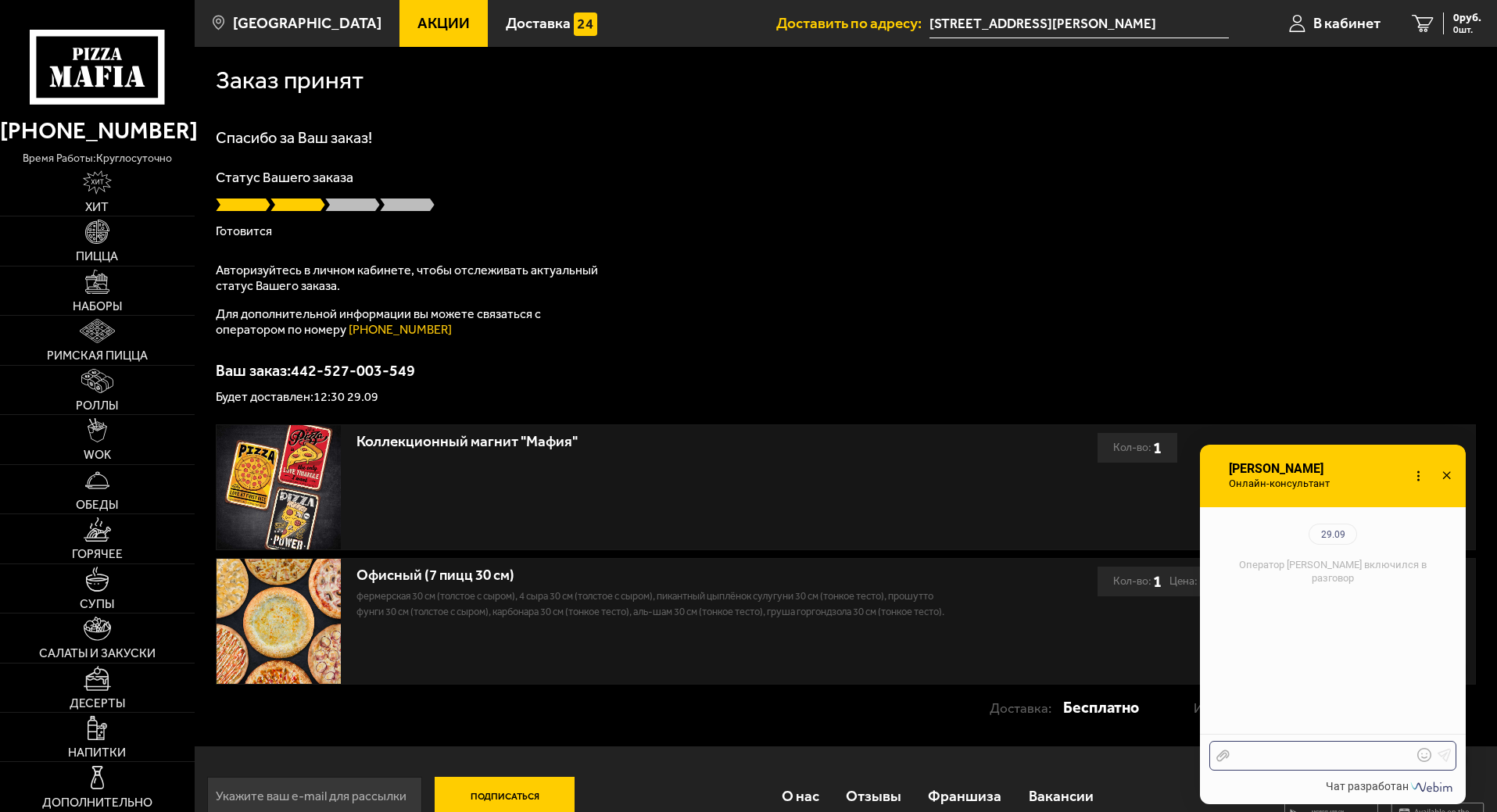
scroll to position [170, 0]
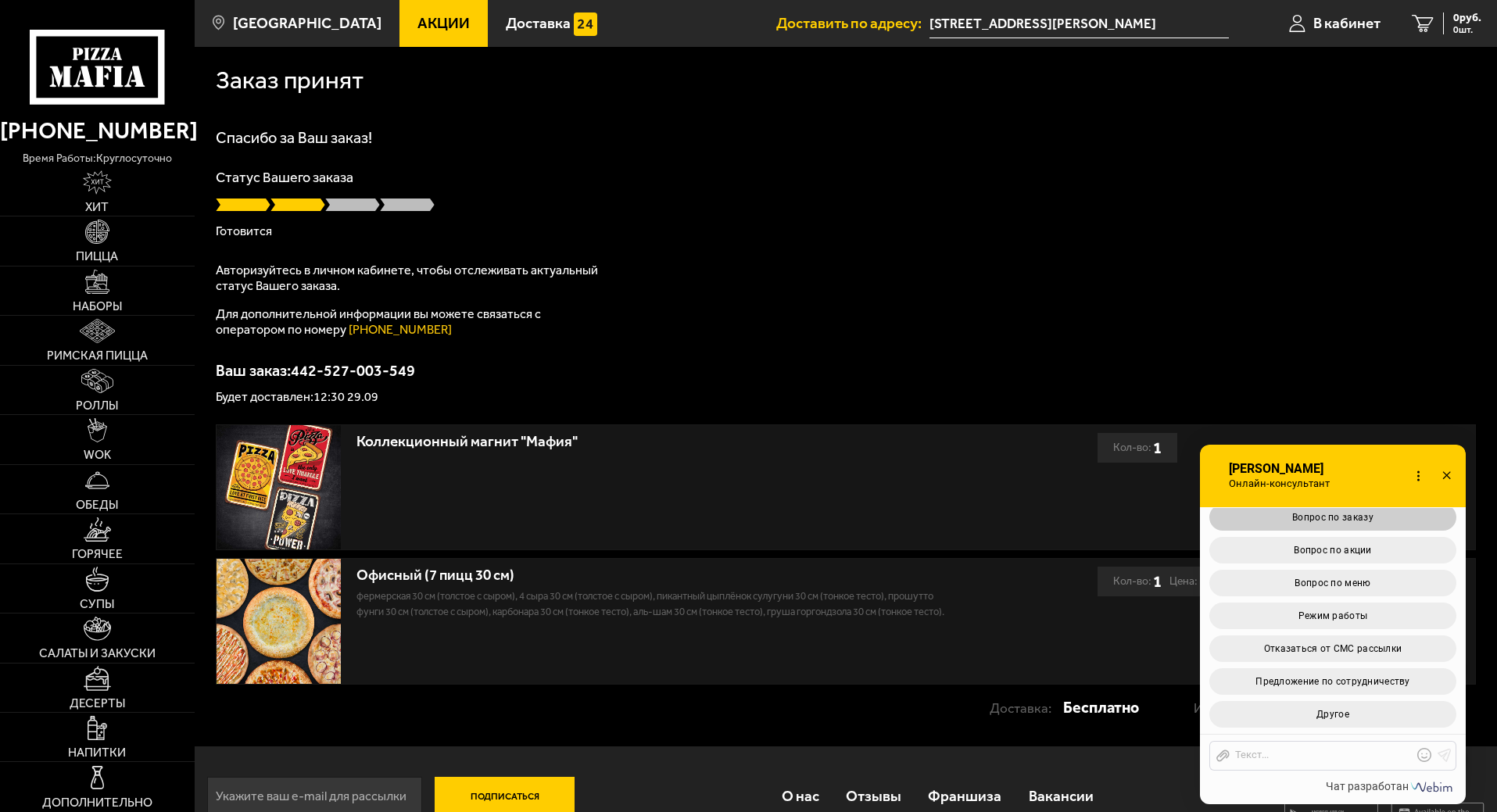
click at [1244, 515] on button "Вопрос по заказу" at bounding box center [1332, 517] width 247 height 27
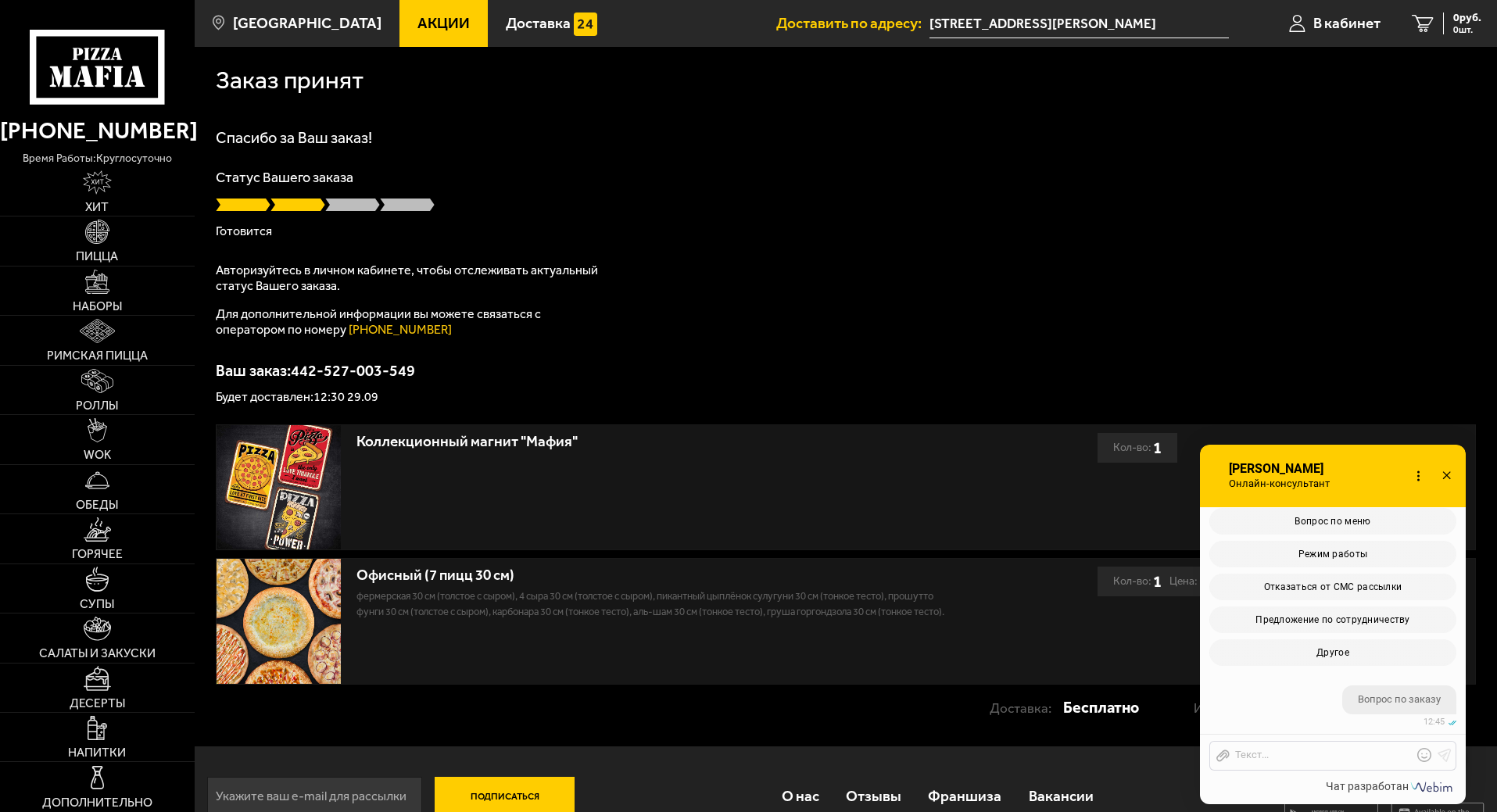
scroll to position [527, 0]
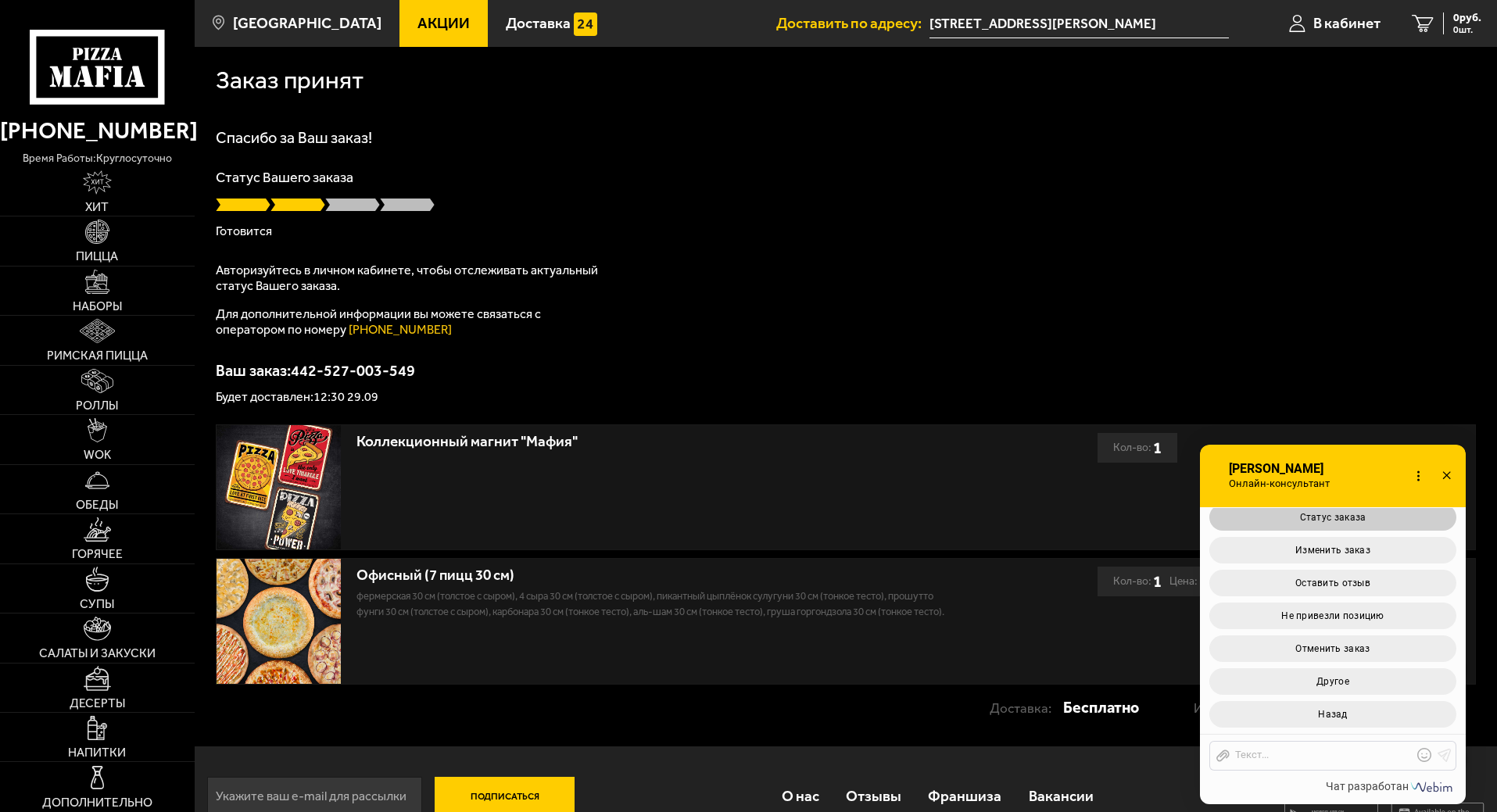
click at [1232, 512] on button "Статус заказа" at bounding box center [1332, 517] width 247 height 27
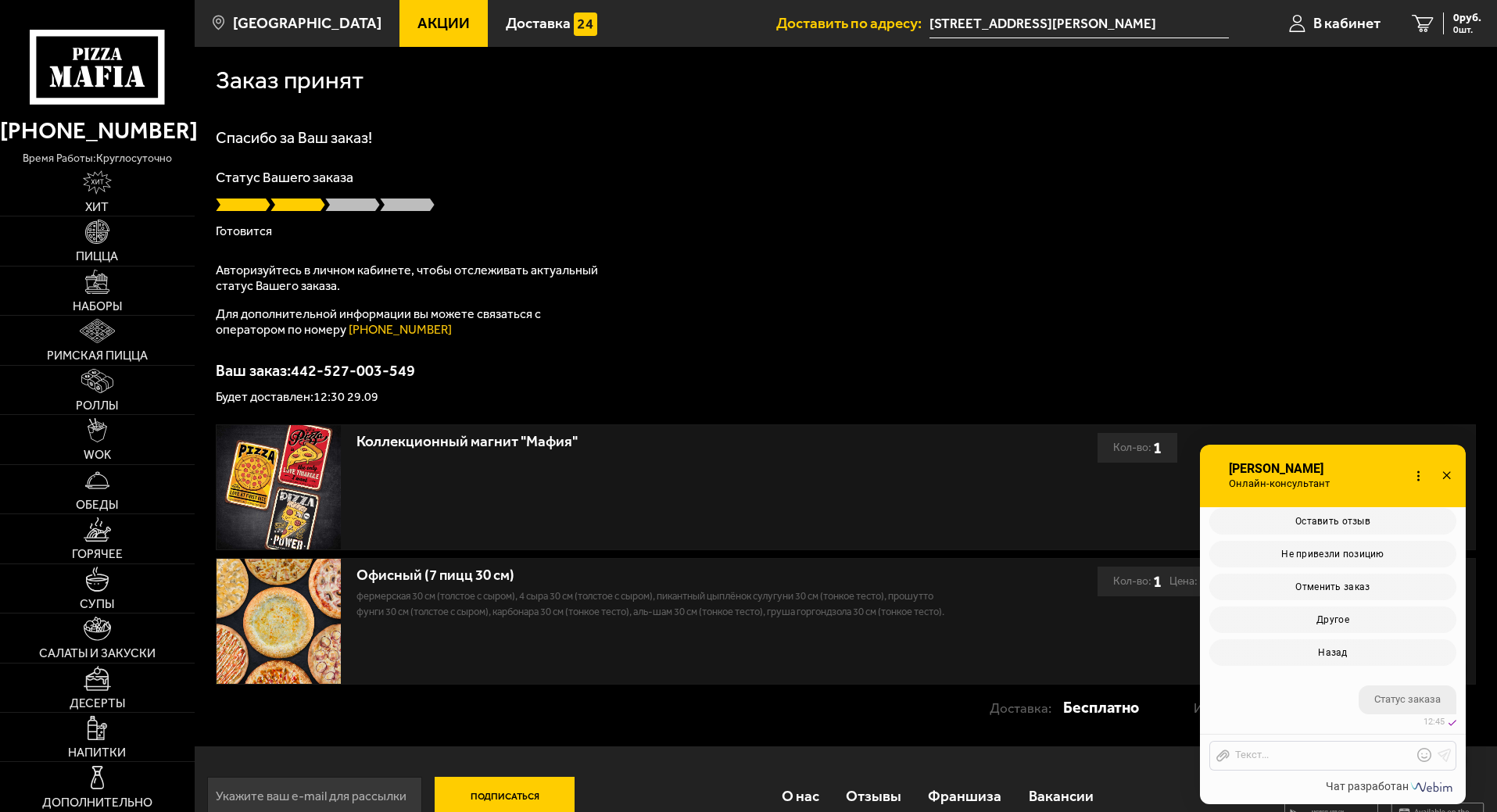
scroll to position [723, 0]
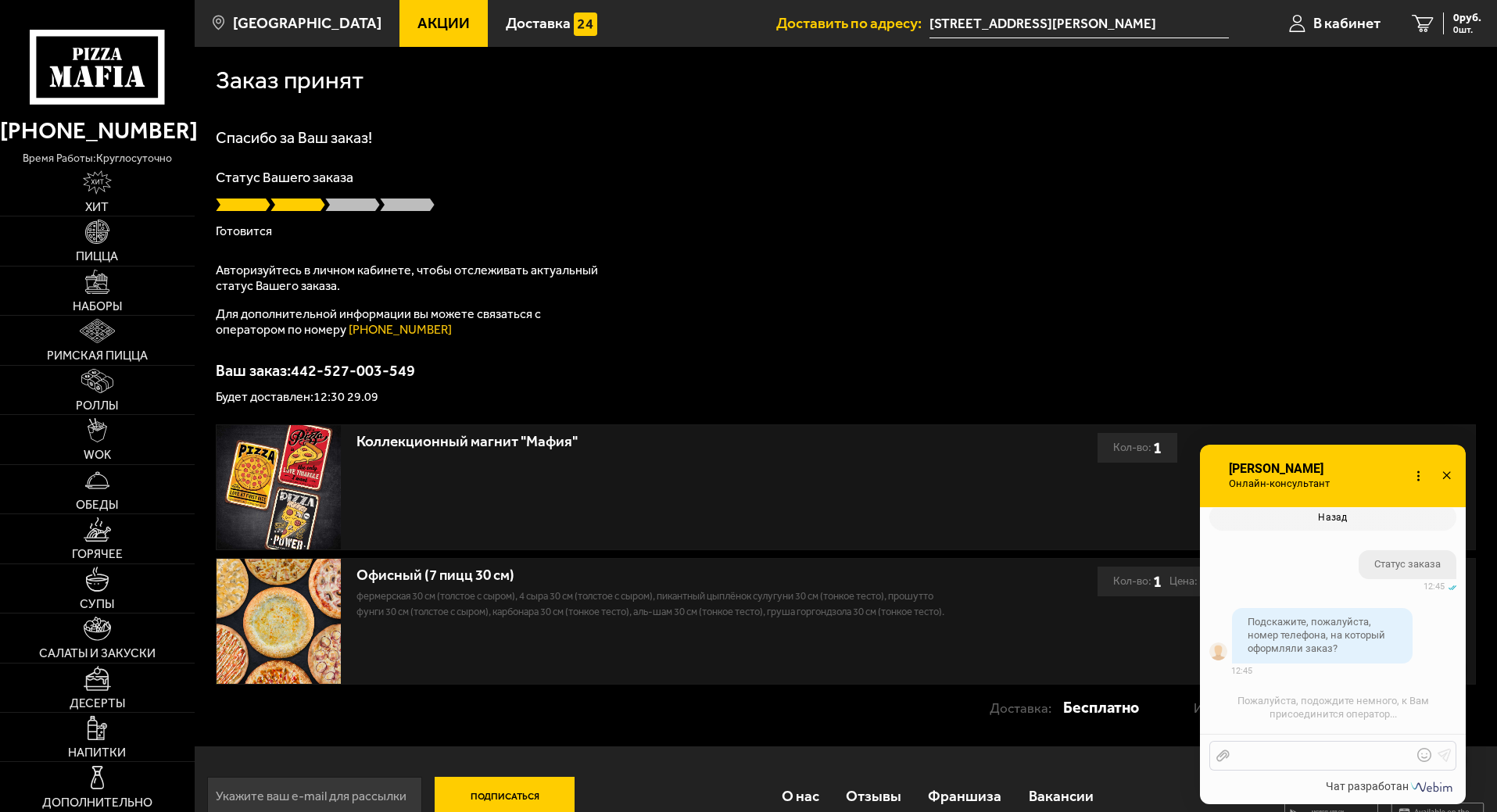
click at [1251, 758] on div at bounding box center [1321, 756] width 183 height 14
drag, startPoint x: 1233, startPoint y: 756, endPoint x: 1247, endPoint y: 763, distance: 15.7
click at [1234, 755] on div "9817492842" at bounding box center [1321, 756] width 183 height 14
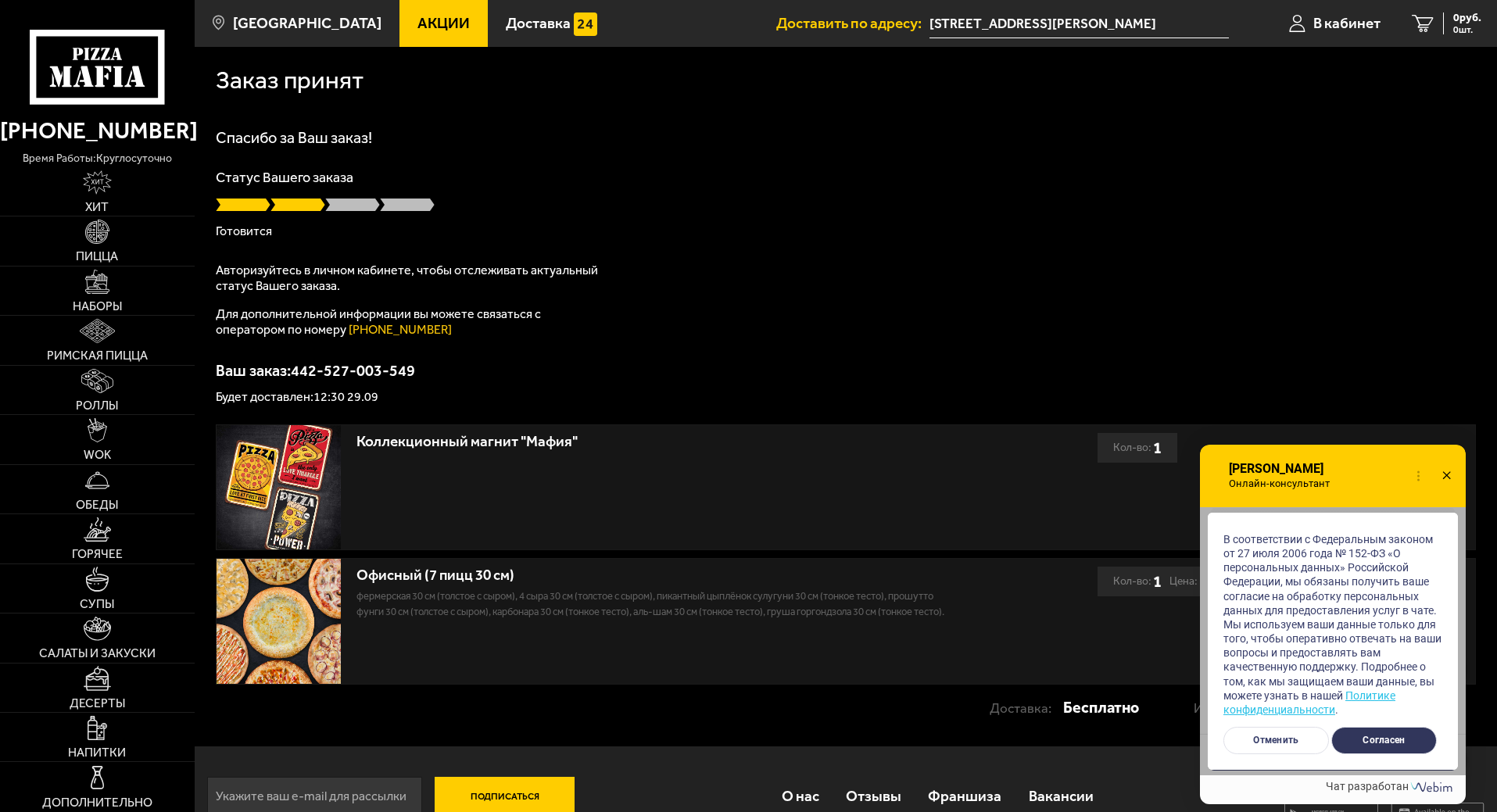
click at [1403, 739] on button "Согласен" at bounding box center [1383, 740] width 105 height 28
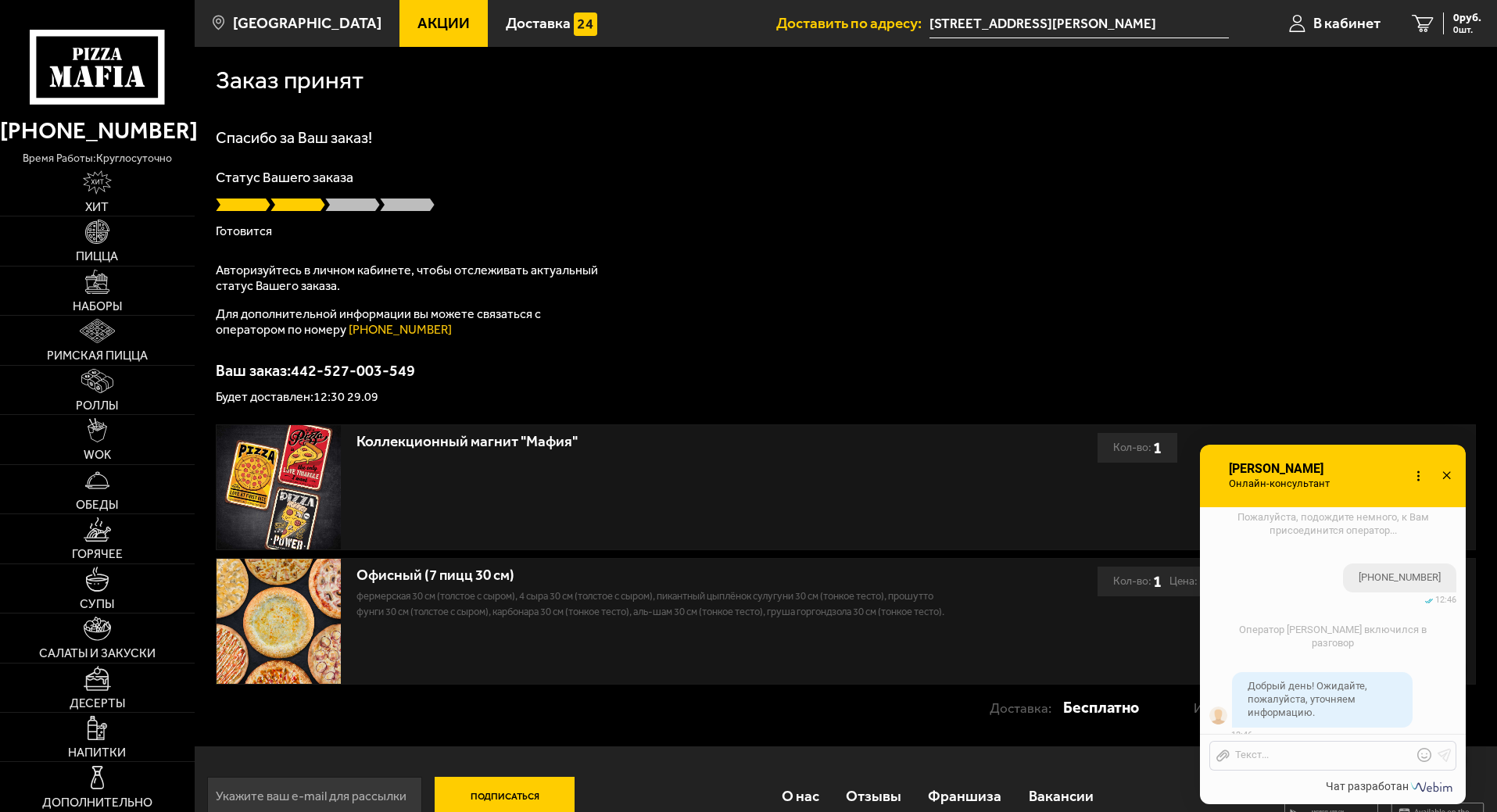
scroll to position [1125, 0]
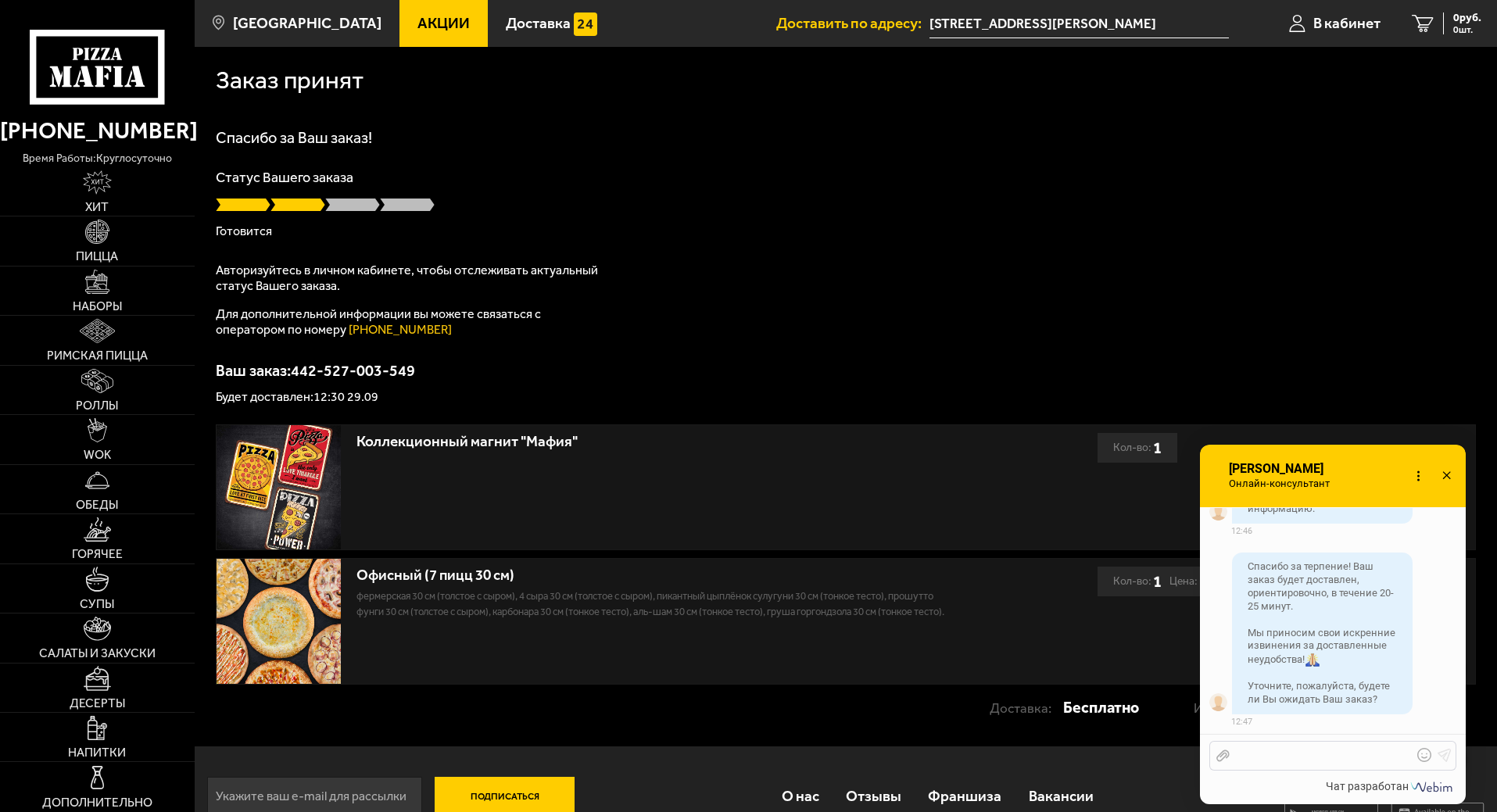
click at [1270, 754] on div at bounding box center [1321, 756] width 183 height 14
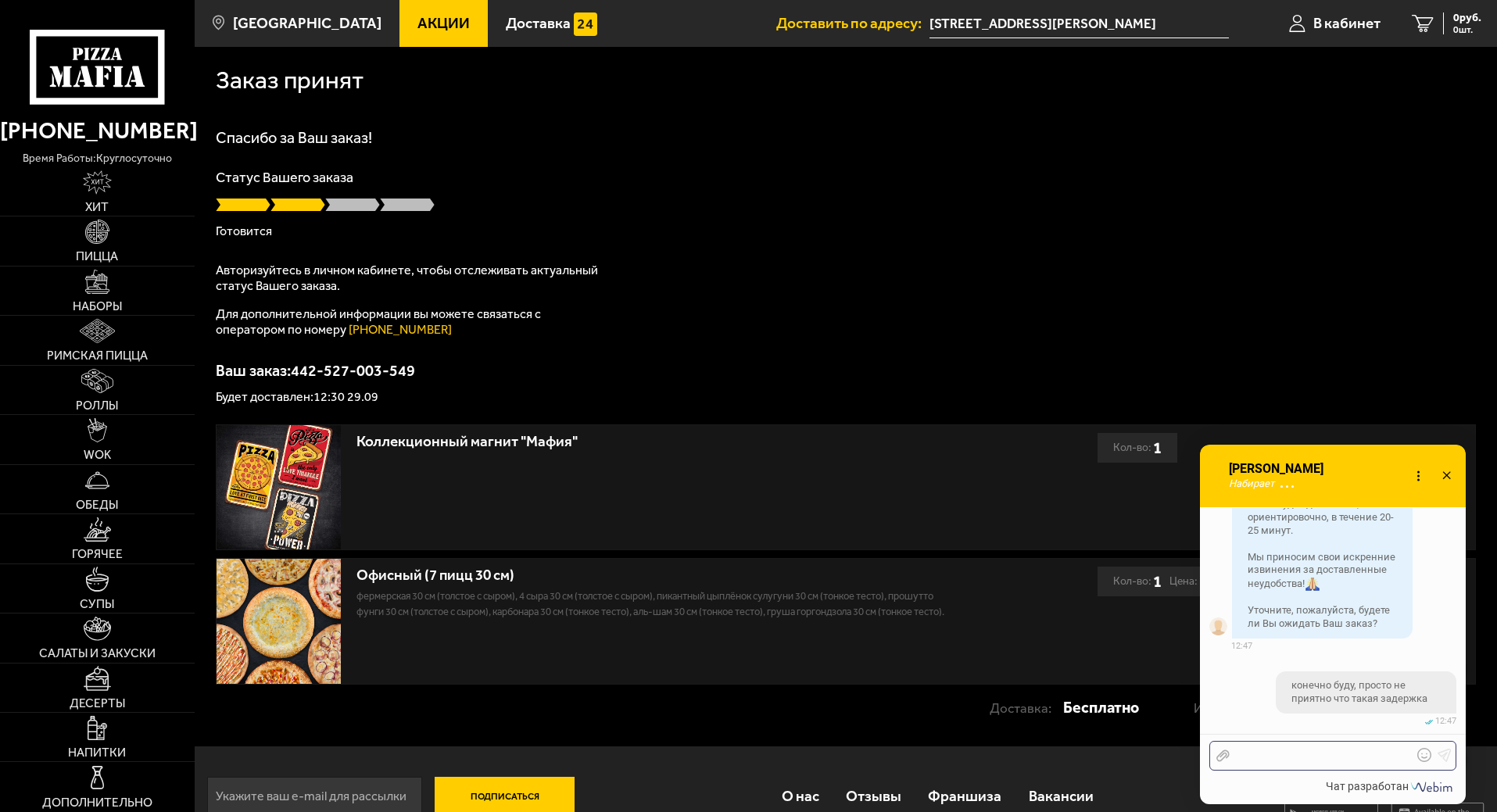
scroll to position [1298, 0]
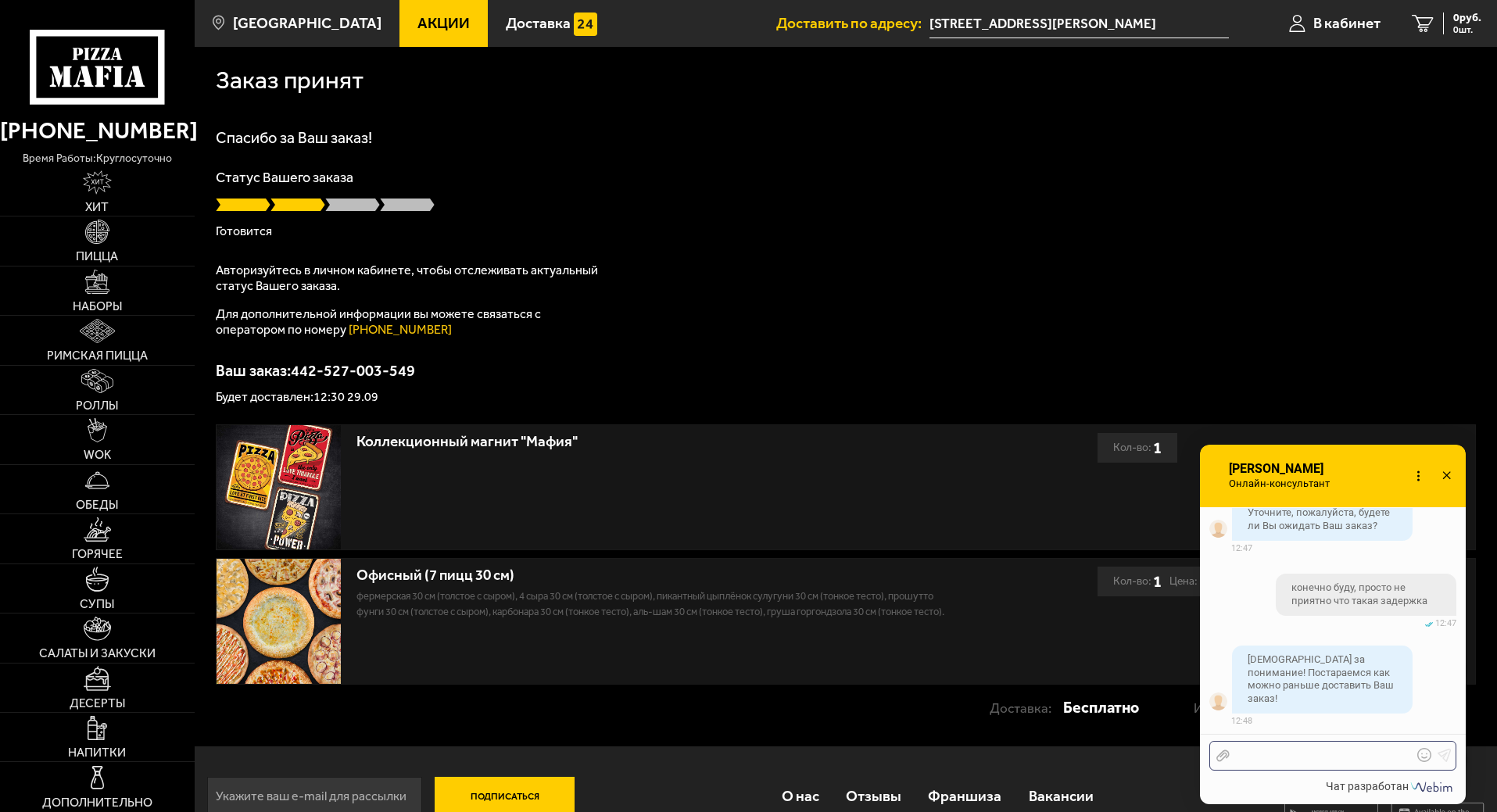
click at [1255, 760] on div at bounding box center [1321, 756] width 183 height 14
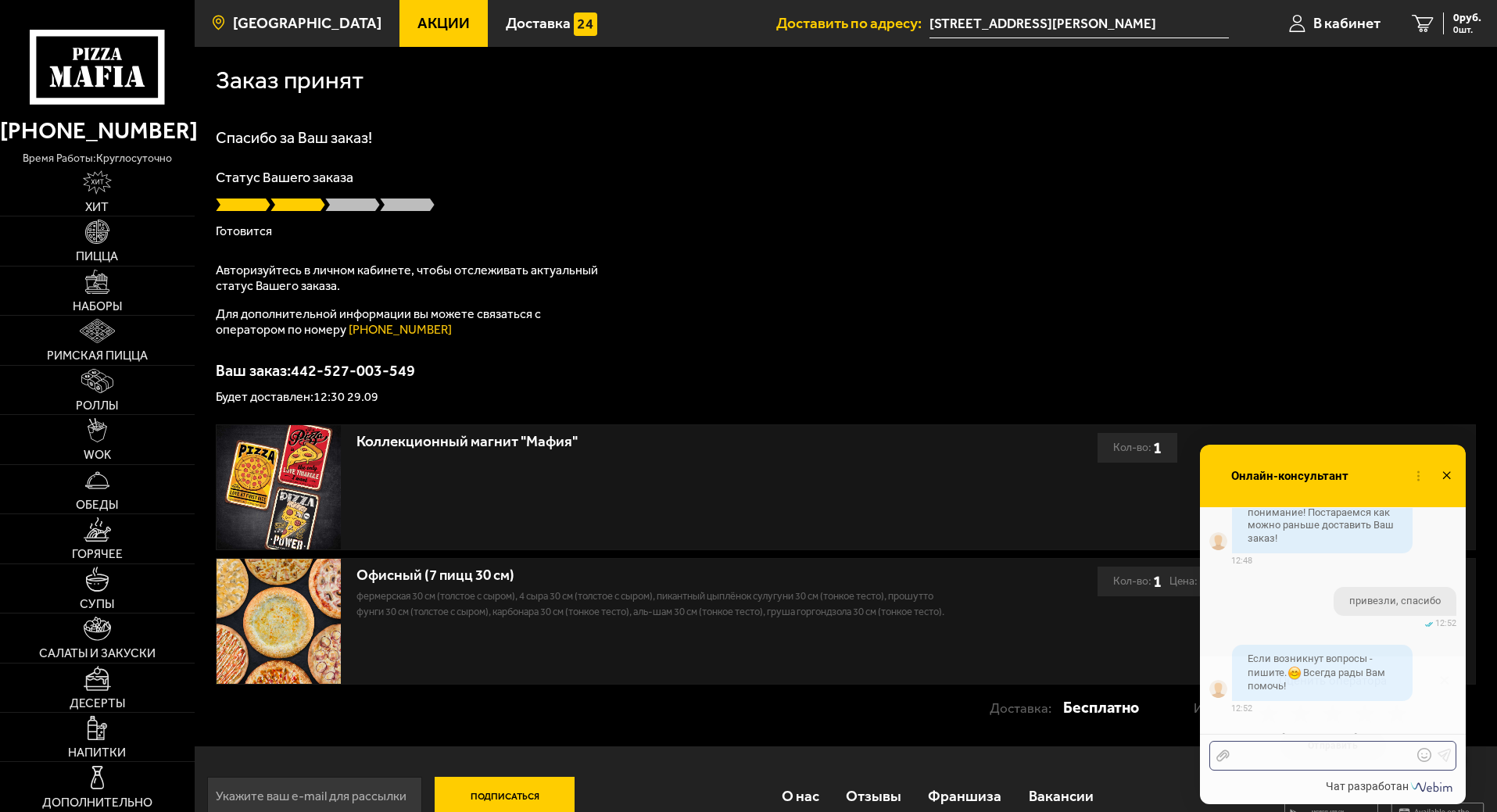
scroll to position [1482, 0]
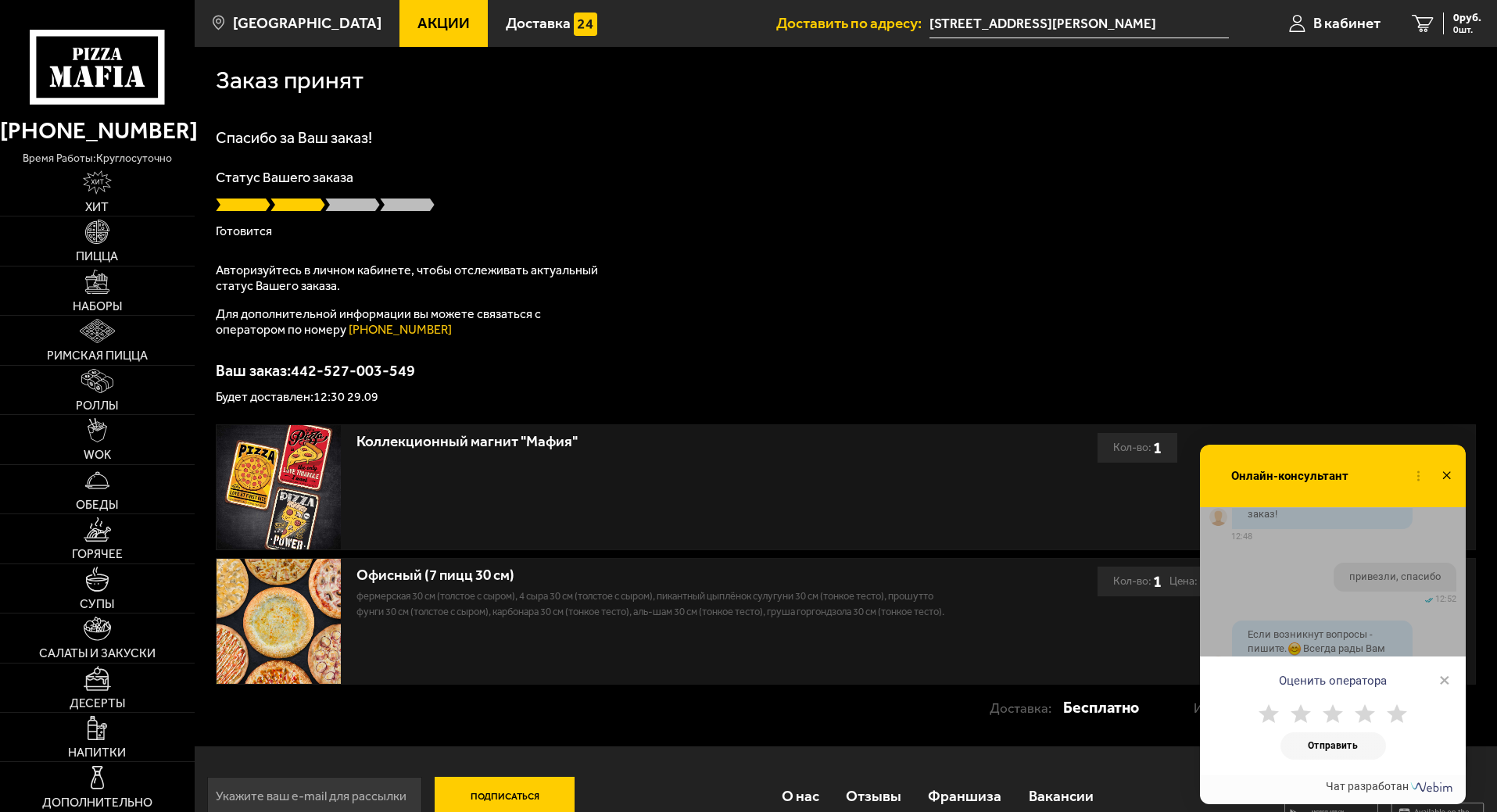
click at [1399, 712] on use at bounding box center [1397, 713] width 21 height 19
click at [1345, 747] on button "Отправить" at bounding box center [1333, 746] width 105 height 28
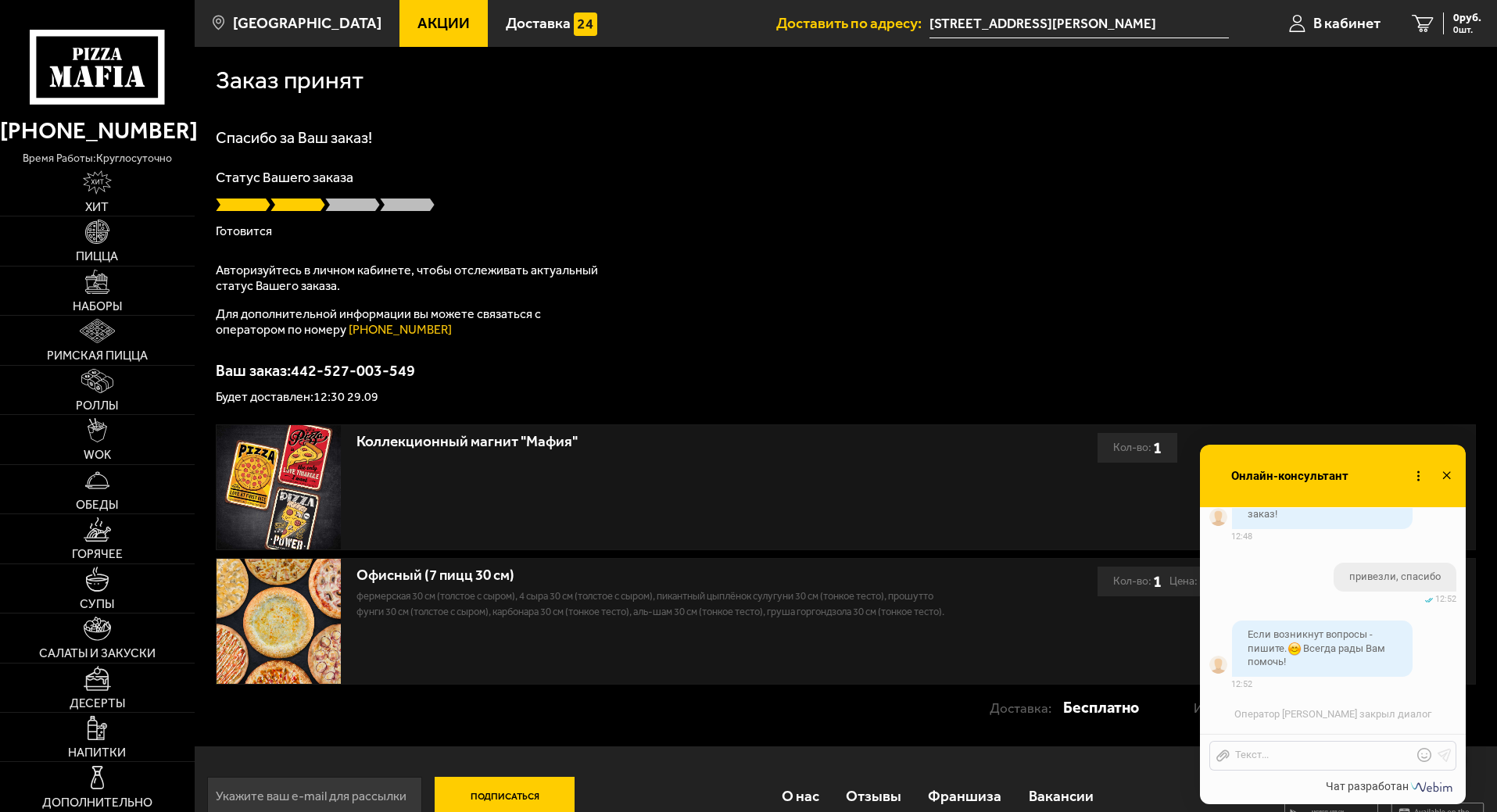
click at [1452, 471] on icon at bounding box center [1446, 475] width 23 height 23
